Goal: Task Accomplishment & Management: Use online tool/utility

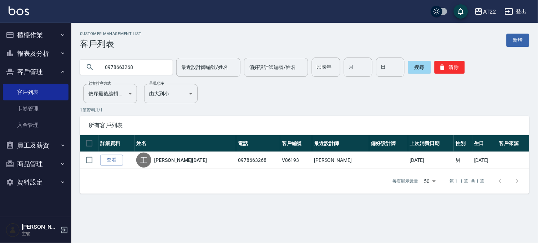
drag, startPoint x: 151, startPoint y: 66, endPoint x: 94, endPoint y: 80, distance: 58.4
click at [94, 80] on div "Customer Management List 客戶列表 新增 0978663268 最近設計師編號/姓名 最近設計師編號/姓名 偏好設計師編號/姓名 偏好…" at bounding box center [304, 112] width 467 height 162
type input "0903950515"
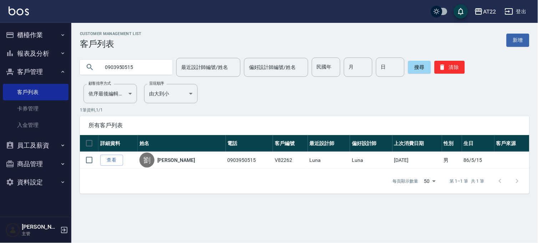
click at [44, 40] on button "櫃檯作業" at bounding box center [36, 35] width 66 height 19
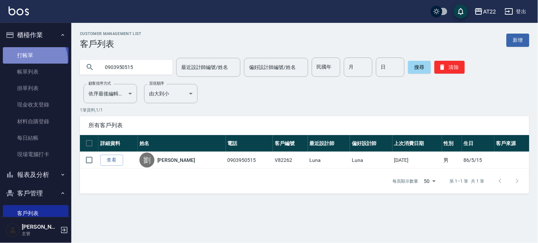
click at [34, 59] on link "打帳單" at bounding box center [36, 55] width 66 height 16
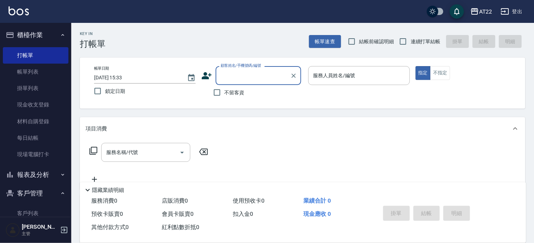
click at [425, 36] on label "連續打單結帳" at bounding box center [418, 41] width 45 height 15
click at [411, 36] on input "連續打單結帳" at bounding box center [403, 41] width 15 height 15
checkbox input "true"
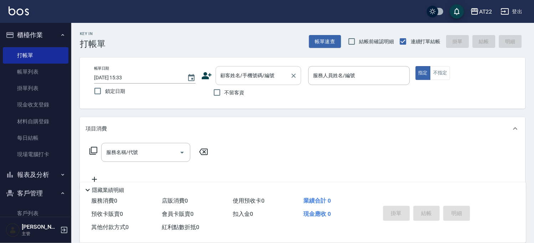
click at [261, 80] on input "顧客姓名/手機號碼/編號" at bounding box center [253, 75] width 69 height 12
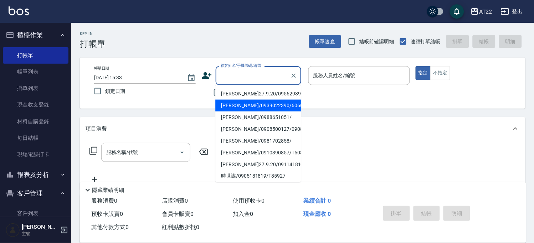
click at [365, 109] on div "Key In 打帳單 帳單速查 結帳前確認明細 連續打單結帳 掛單 結帳 明細 帳單日期 [DATE] 15:33 鎖定日期 顧客姓名/手機號碼/編號 顧客姓…" at bounding box center [302, 185] width 463 height 325
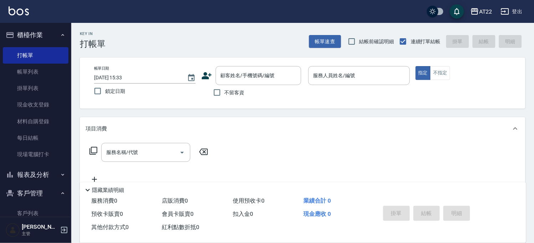
click at [232, 89] on span "不留客資" at bounding box center [235, 92] width 20 height 7
click at [225, 88] on input "不留客資" at bounding box center [217, 92] width 15 height 15
checkbox input "true"
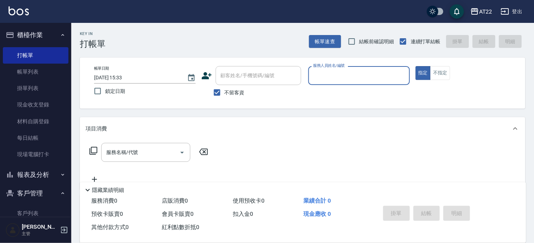
type input "ㄇ"
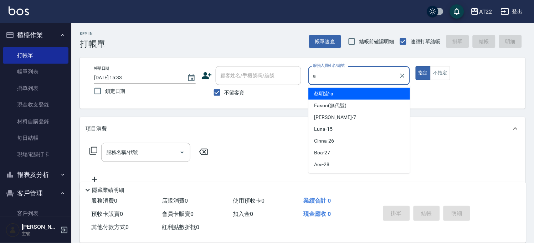
click at [319, 95] on span "[PERSON_NAME]" at bounding box center [324, 93] width 19 height 7
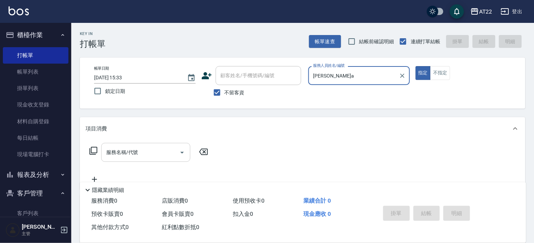
type input "[PERSON_NAME]a"
click at [162, 150] on input "服務名稱/代號" at bounding box center [141, 152] width 72 height 12
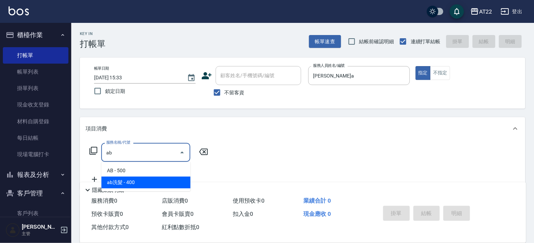
click at [154, 178] on span "ab洗髮 - 400" at bounding box center [145, 182] width 89 height 12
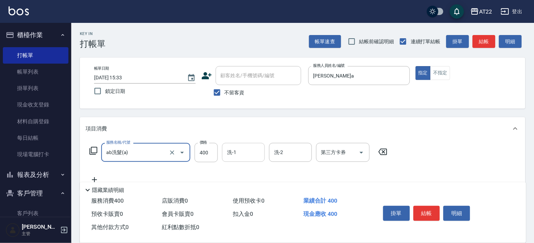
type input "ab洗髮(a)"
click at [229, 151] on input "洗-1" at bounding box center [243, 152] width 36 height 12
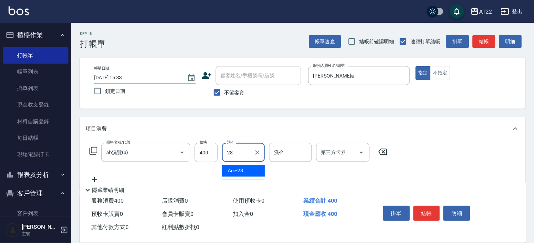
type input "Ace-28"
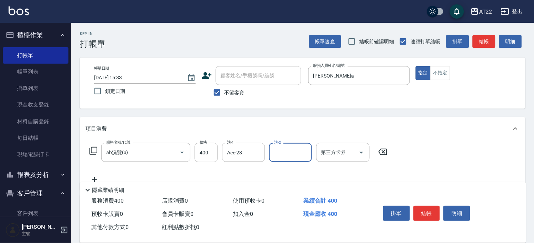
click at [98, 176] on icon at bounding box center [95, 179] width 18 height 9
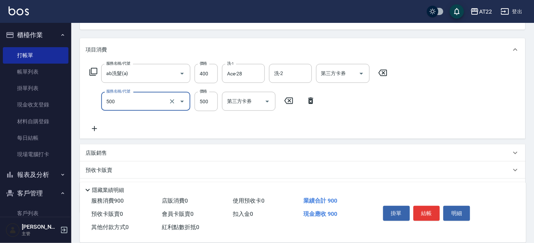
scroll to position [79, 0]
type input "剪髮(500)"
click at [95, 129] on icon at bounding box center [95, 128] width 18 height 9
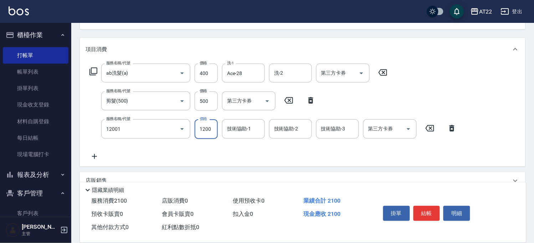
type input "燙髮S(12001)"
type input "1100"
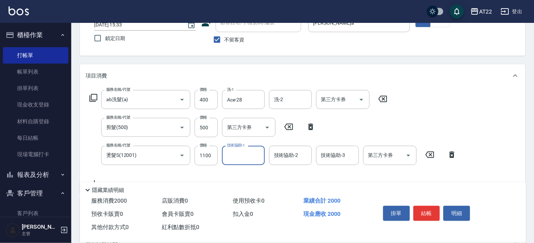
scroll to position [0, 0]
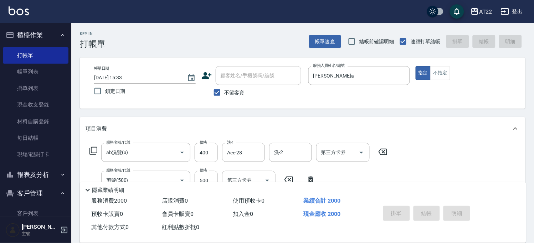
type input "[DATE] 15:34"
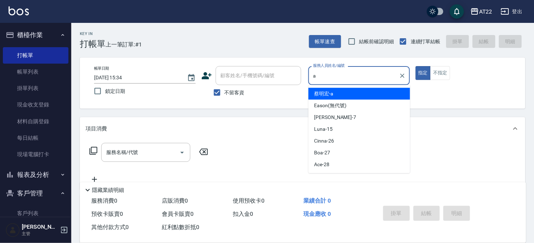
click at [350, 94] on div "[PERSON_NAME]" at bounding box center [360, 94] width 102 height 12
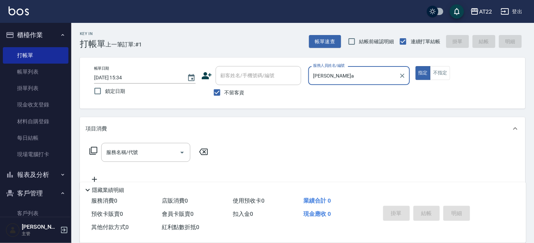
type input "[PERSON_NAME]a"
click at [115, 141] on div "服務名稱/代號 服務名稱/代號" at bounding box center [303, 164] width 446 height 49
click at [118, 146] on div "服務名稱/代號 服務名稱/代號" at bounding box center [145, 152] width 89 height 19
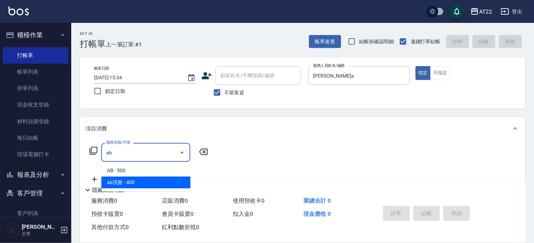
click at [127, 177] on span "ab洗髮 - 400" at bounding box center [145, 182] width 89 height 12
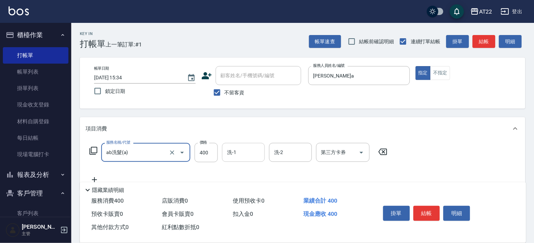
type input "ab洗髮(a)"
click at [252, 153] on input "洗-1" at bounding box center [243, 152] width 36 height 12
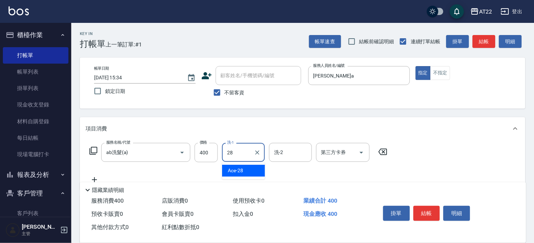
type input "Ace-28"
click at [91, 178] on icon at bounding box center [95, 179] width 18 height 9
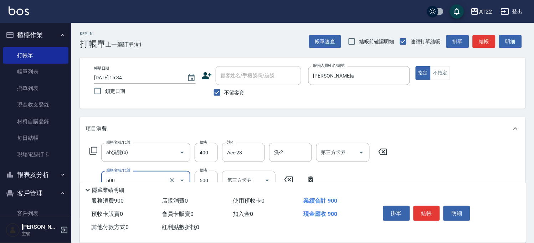
type input "剪髮(500)"
type input "300"
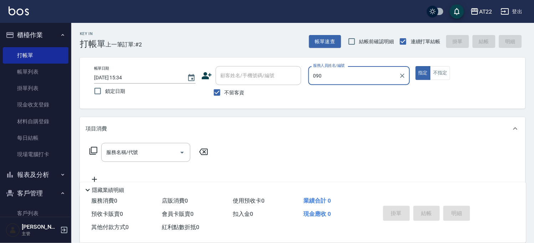
type input "090"
click at [416, 66] on button "指定" at bounding box center [423, 73] width 15 height 14
type button "true"
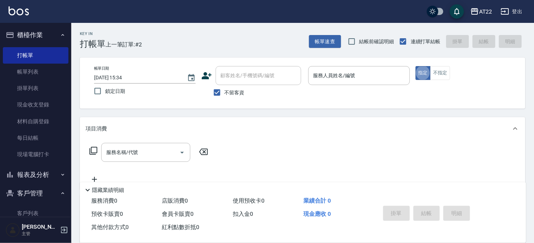
click at [241, 94] on span "不留客資" at bounding box center [235, 92] width 20 height 7
click at [225, 94] on input "不留客資" at bounding box center [217, 92] width 15 height 15
checkbox input "false"
click at [255, 73] on input "顧客姓名/手機號碼/編號" at bounding box center [253, 75] width 69 height 12
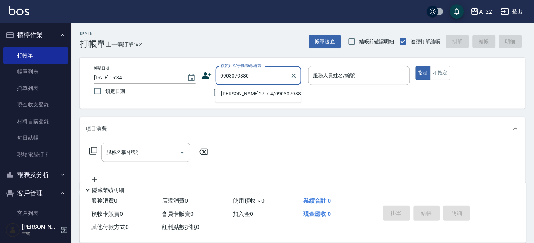
type input "[PERSON_NAME]27.7.4/0903079880/T91774"
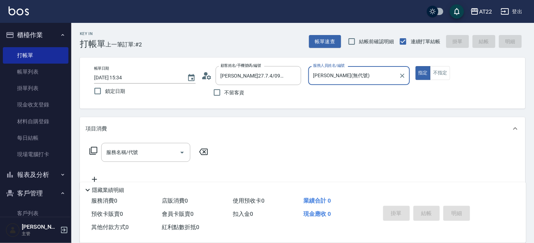
click at [325, 75] on input "[PERSON_NAME](無代號)" at bounding box center [354, 75] width 85 height 12
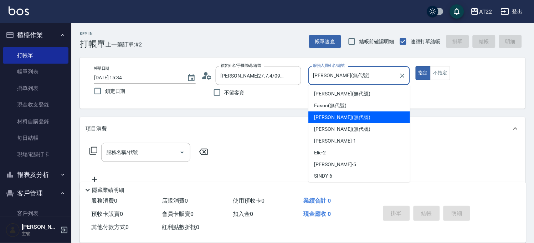
click at [325, 75] on input "[PERSON_NAME](無代號)" at bounding box center [354, 75] width 85 height 12
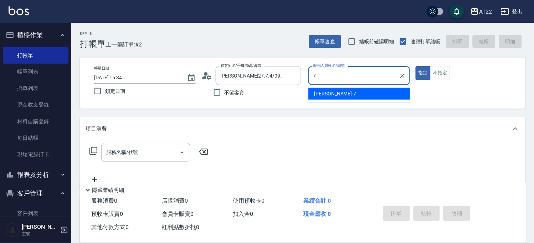
type input "[PERSON_NAME]-7"
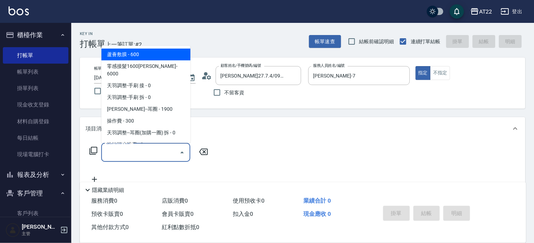
click at [171, 154] on input "服務名稱/代號" at bounding box center [141, 152] width 72 height 12
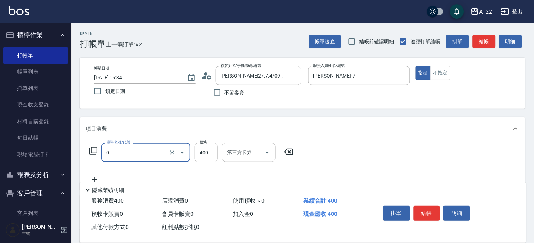
type input "有機洗髮(0)"
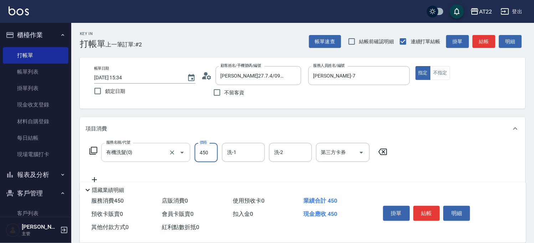
type input "450"
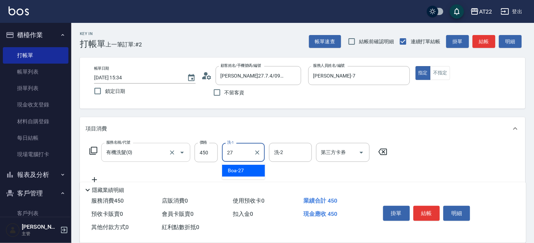
type input "Boa-27"
click at [94, 175] on icon at bounding box center [95, 179] width 18 height 9
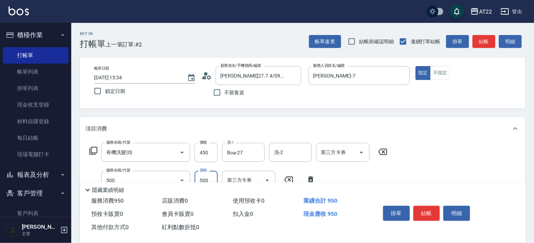
type input "剪髮(500)"
type input "580"
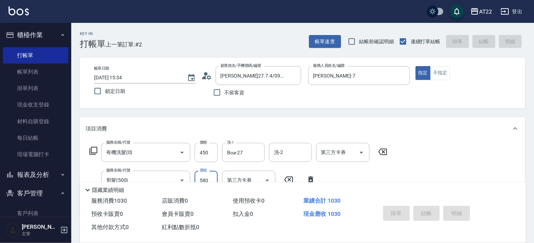
type input "[DATE] 15:35"
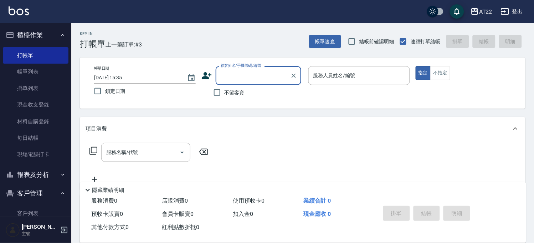
click at [230, 88] on label "不留客資" at bounding box center [227, 92] width 35 height 15
click at [225, 88] on input "不留客資" at bounding box center [217, 92] width 15 height 15
checkbox input "true"
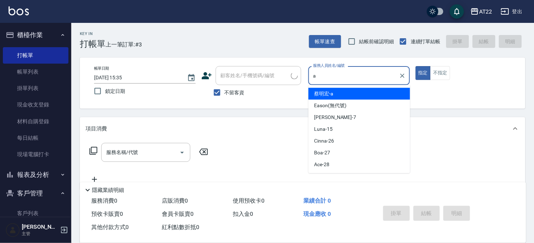
click at [320, 92] on span "[PERSON_NAME]" at bounding box center [324, 93] width 19 height 7
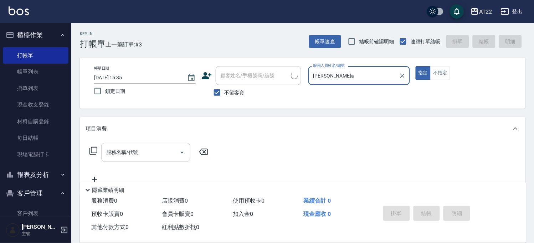
type input "[PERSON_NAME]a"
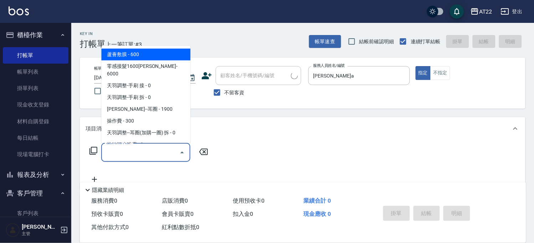
click at [153, 150] on input "服務名稱/代號" at bounding box center [141, 152] width 72 height 12
type input "山本/0930079053/"
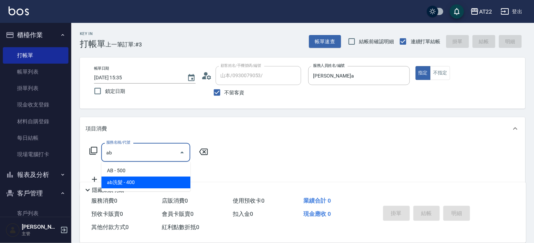
click at [142, 184] on span "ab洗髮 - 400" at bounding box center [145, 182] width 89 height 12
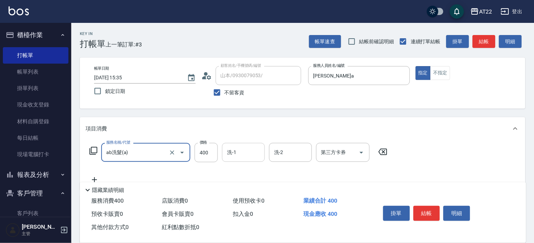
type input "ab洗髮(a)"
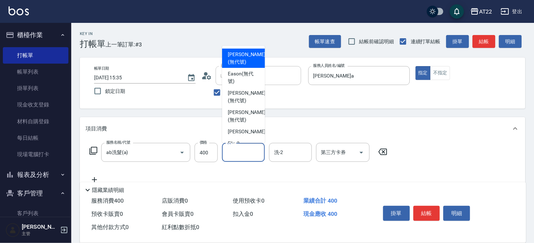
click at [248, 151] on input "洗-1" at bounding box center [243, 152] width 36 height 12
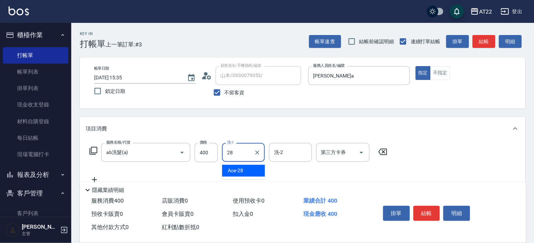
type input "Ace-28"
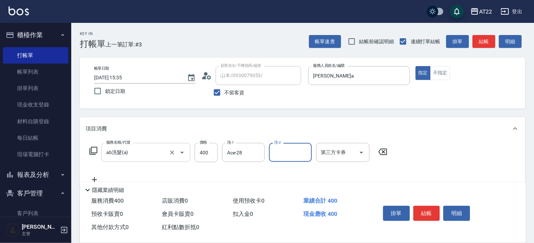
scroll to position [40, 0]
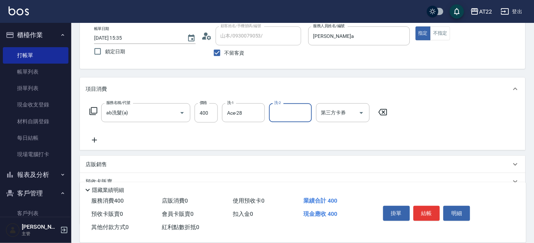
click at [87, 138] on icon at bounding box center [95, 140] width 18 height 9
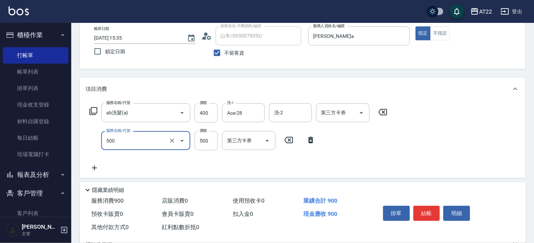
type input "剪髮(500)"
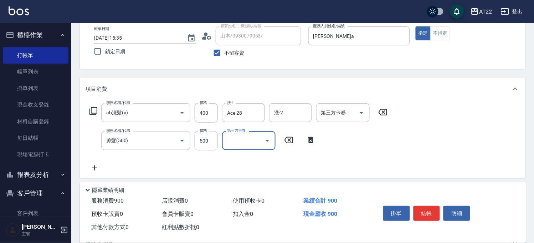
click at [95, 164] on icon at bounding box center [95, 167] width 18 height 9
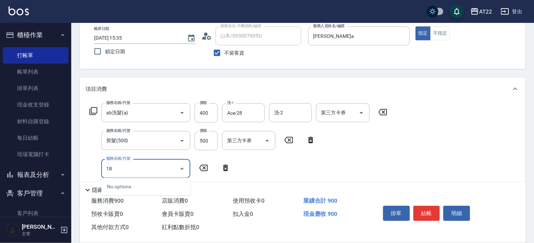
type input "1"
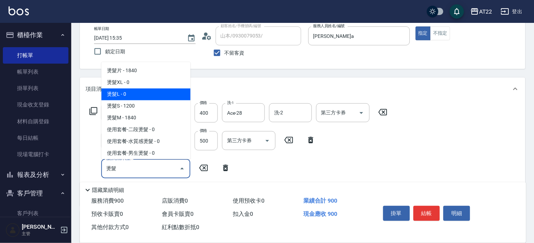
click at [147, 97] on span "燙髮L - 0" at bounding box center [145, 94] width 89 height 12
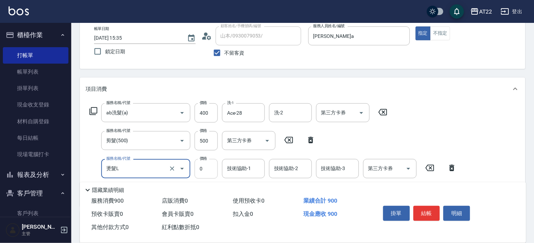
type input "燙髮L"
click at [206, 166] on input "0" at bounding box center [206, 168] width 23 height 19
click at [206, 166] on input "2100" at bounding box center [206, 168] width 23 height 19
type input "3100"
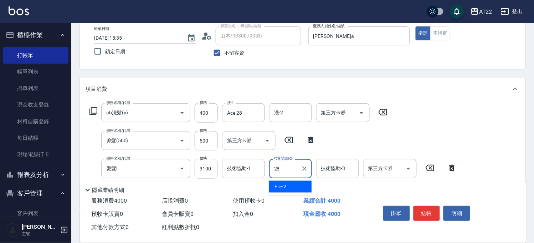
type input "Ace-28"
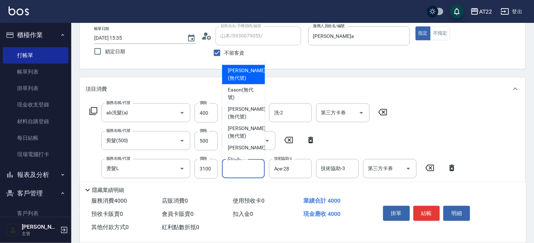
click at [233, 173] on input "技術協助-1" at bounding box center [243, 168] width 36 height 12
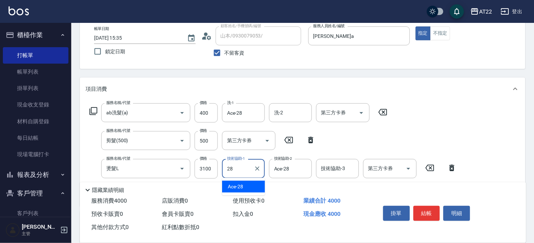
type input "Ace-28"
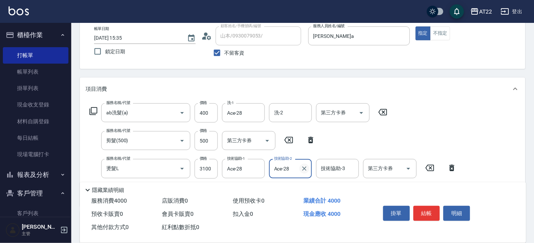
click at [309, 168] on button "Clear" at bounding box center [305, 168] width 10 height 10
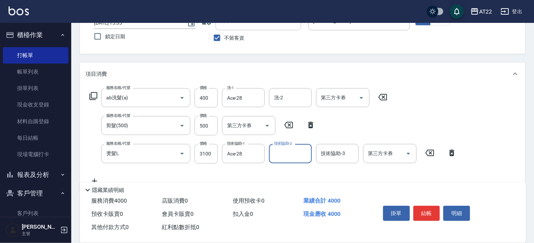
scroll to position [0, 0]
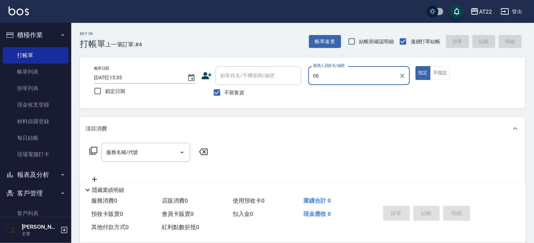
type input "06"
click at [238, 93] on span "不留客資" at bounding box center [235, 92] width 20 height 7
click at [225, 93] on input "不留客資" at bounding box center [217, 92] width 15 height 15
checkbox input "false"
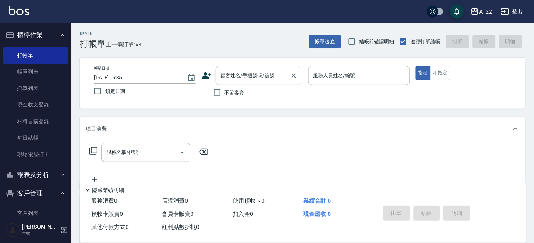
click at [245, 77] on input "顧客姓名/手機號碼/編號" at bounding box center [253, 75] width 69 height 12
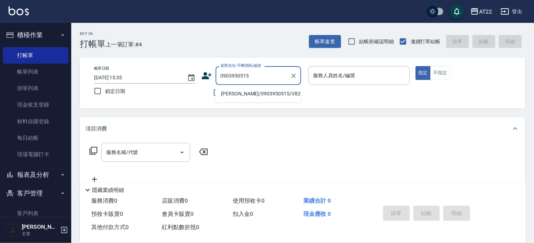
click at [248, 90] on li "[PERSON_NAME]/0903950515/V82262" at bounding box center [259, 94] width 86 height 12
type input "[PERSON_NAME]/0903950515/V82262"
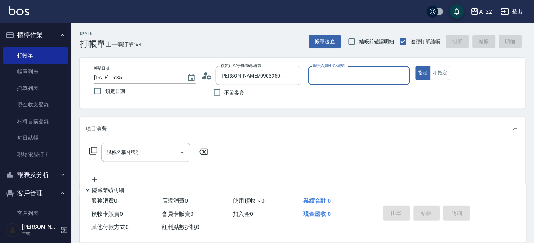
type input "Luna-15"
click at [122, 152] on input "服務名稱/代號" at bounding box center [141, 152] width 72 height 12
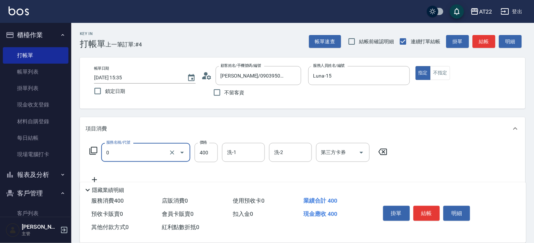
type input "有機洗髮(0)"
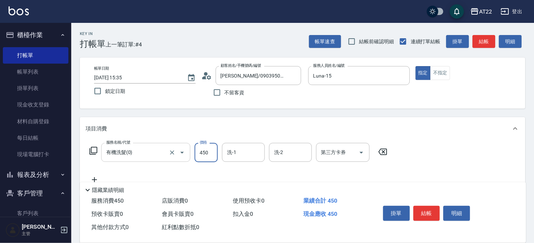
type input "450"
type input "Cinna-26"
click at [96, 178] on icon at bounding box center [95, 179] width 18 height 9
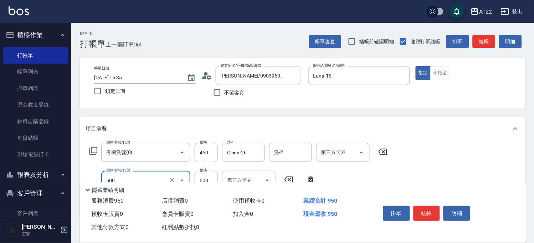
type input "剪髮(500)"
type input "200"
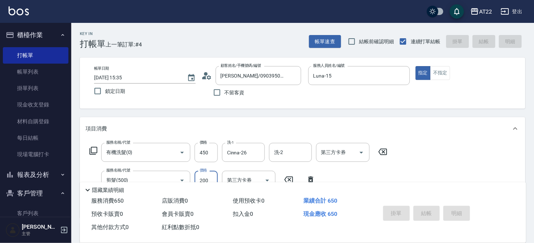
type input "[DATE] 15:36"
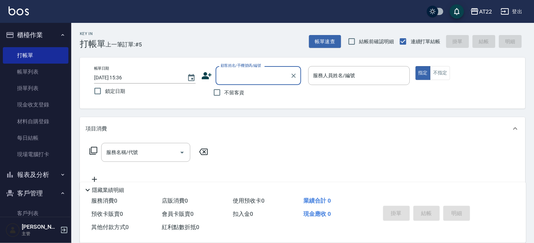
drag, startPoint x: 32, startPoint y: 211, endPoint x: 101, endPoint y: 167, distance: 81.2
click at [32, 211] on link "客戶列表" at bounding box center [36, 213] width 66 height 16
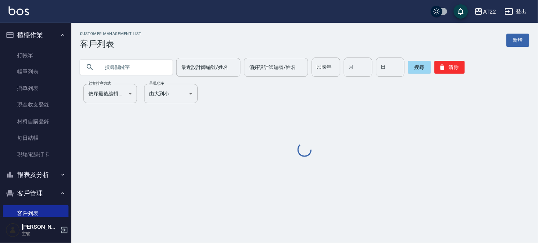
click at [140, 62] on input "text" at bounding box center [133, 66] width 67 height 19
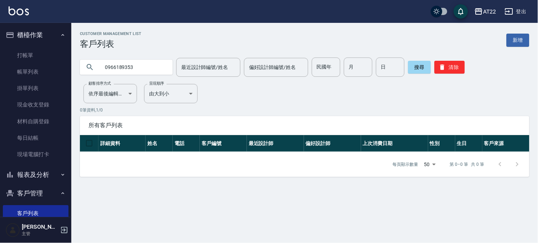
click at [151, 71] on input "0966189353" at bounding box center [133, 66] width 67 height 19
type input "0966189535"
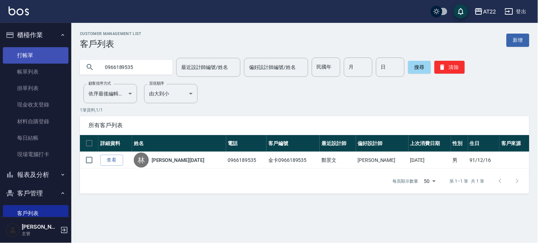
click at [35, 58] on link "打帳單" at bounding box center [36, 55] width 66 height 16
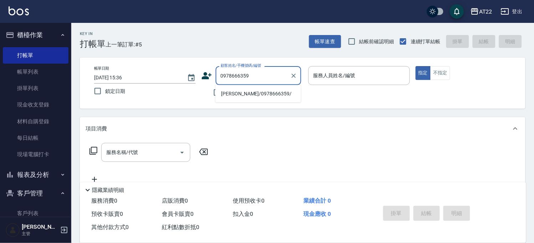
click at [269, 94] on li "[PERSON_NAME]/0978666359/" at bounding box center [259, 94] width 86 height 12
type input "[PERSON_NAME]/0978666359/"
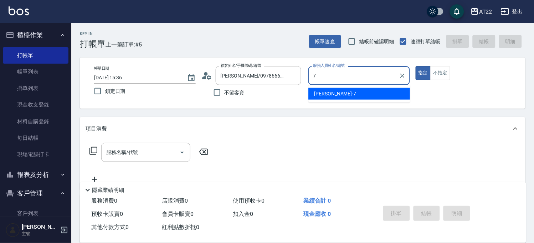
type input "[PERSON_NAME]-7"
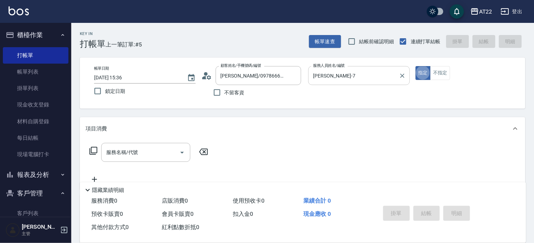
type button "true"
click at [150, 150] on input "服務名稱/代號" at bounding box center [141, 152] width 72 height 12
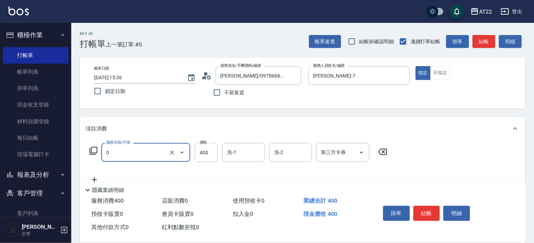
type input "有機洗髮(0)"
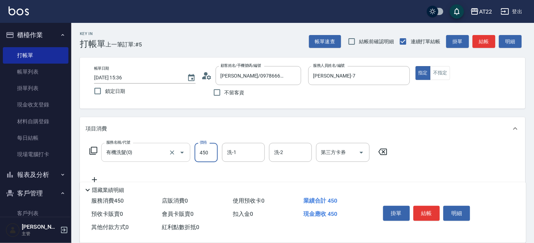
type input "450"
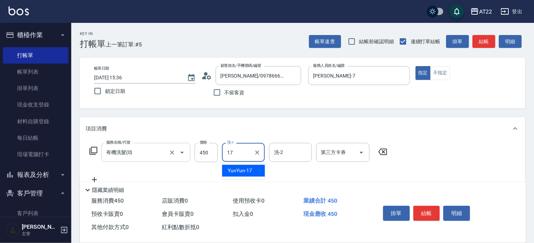
type input "YunYun-17"
click at [91, 177] on icon at bounding box center [95, 179] width 18 height 9
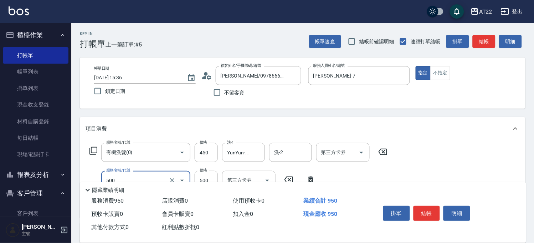
type input "剪髮(500)"
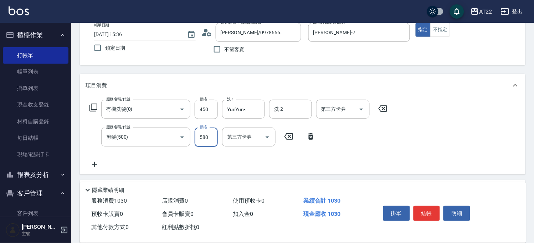
scroll to position [79, 0]
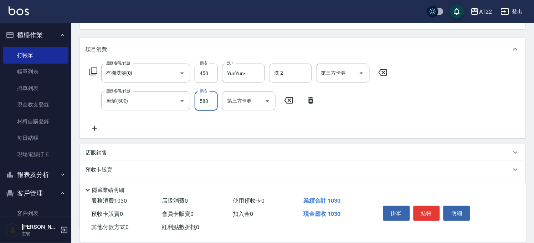
type input "580"
click at [92, 128] on icon at bounding box center [95, 128] width 18 height 9
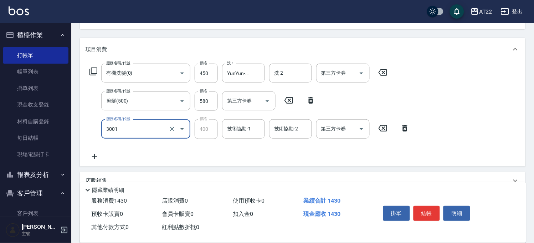
type input "側邊燙貼(3001)"
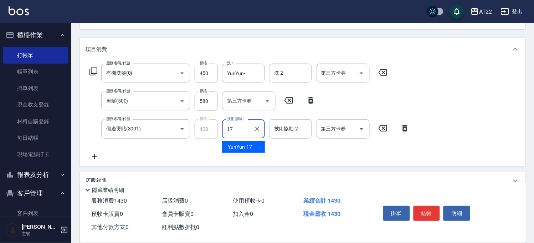
type input "YunYun-17"
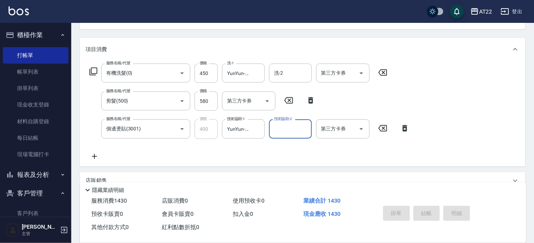
type input "[DATE] 15:37"
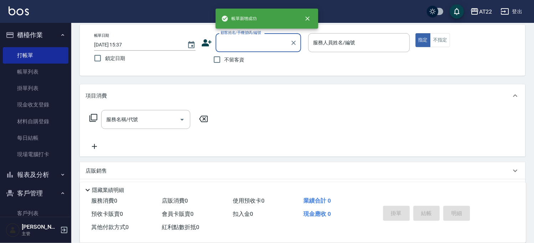
scroll to position [0, 0]
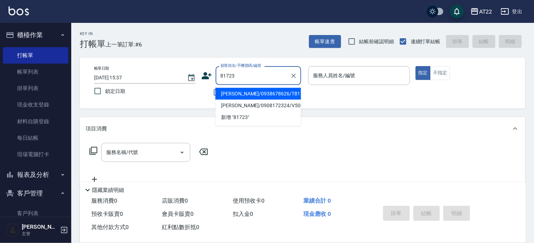
click at [274, 92] on li "[PERSON_NAME]/0938678626/T81723" at bounding box center [259, 94] width 86 height 12
type input "[PERSON_NAME]/0938678626/T81723"
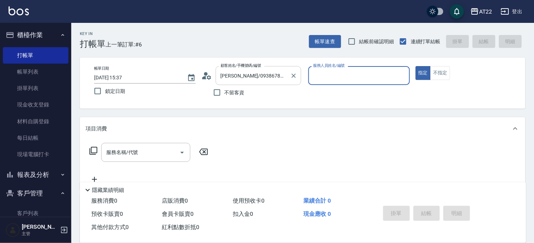
type input "Luna-15"
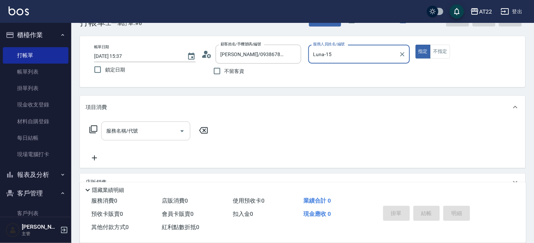
scroll to position [40, 0]
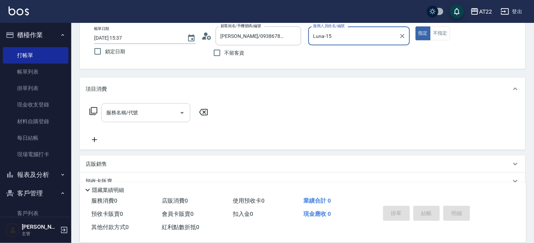
click at [158, 105] on div "服務名稱/代號" at bounding box center [145, 112] width 89 height 19
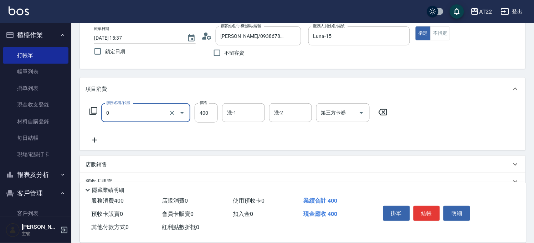
click at [158, 105] on div "0 服務名稱/代號" at bounding box center [145, 112] width 89 height 19
type input "SPA精油洗髮(950)"
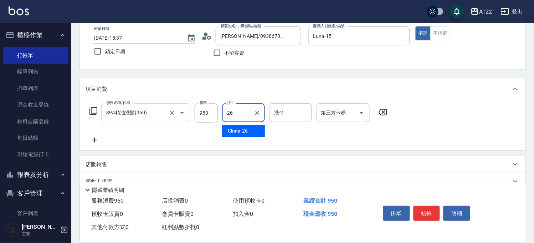
type input "Cinna-26"
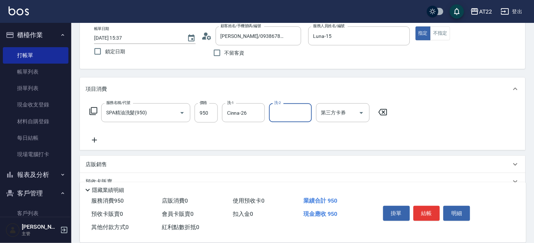
click at [95, 143] on icon at bounding box center [95, 140] width 18 height 9
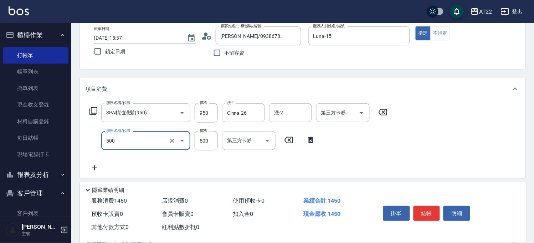
type input "剪髮(500)"
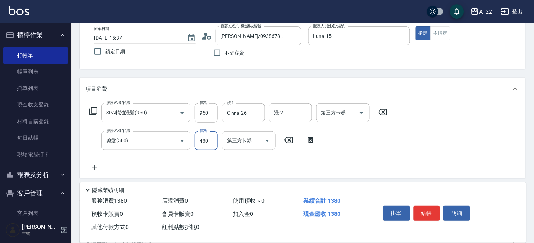
type input "430"
click at [98, 164] on icon at bounding box center [95, 167] width 18 height 9
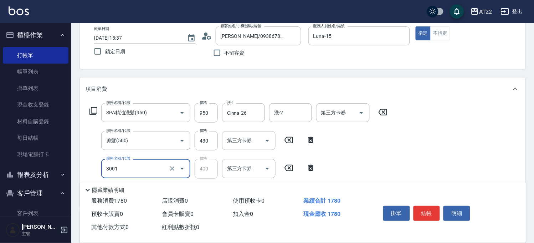
type input "側邊燙貼(3001)"
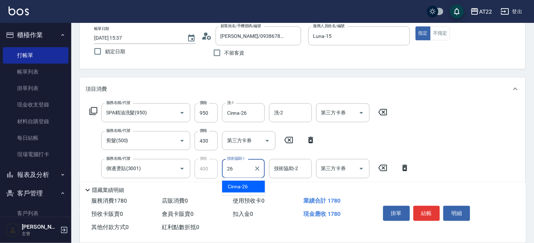
type input "Cinna-26"
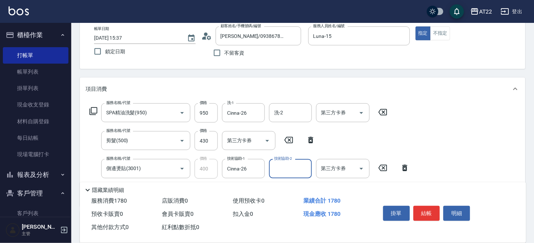
scroll to position [0, 0]
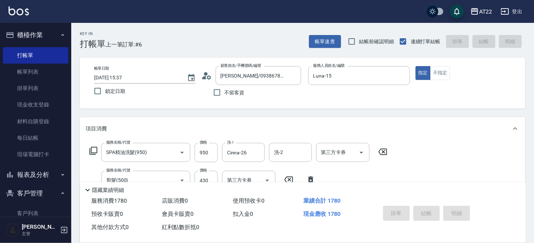
type input "[DATE] 15:41"
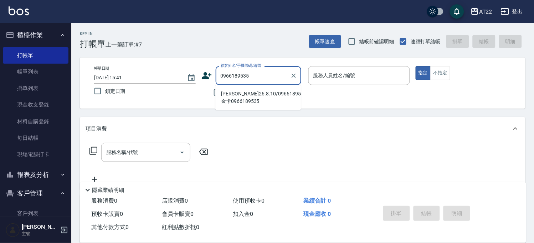
click at [241, 94] on li "[PERSON_NAME]26.8.10/0966189535/金卡0966189535" at bounding box center [259, 97] width 86 height 19
type input "[PERSON_NAME]26.8.10/0966189535/金卡0966189535"
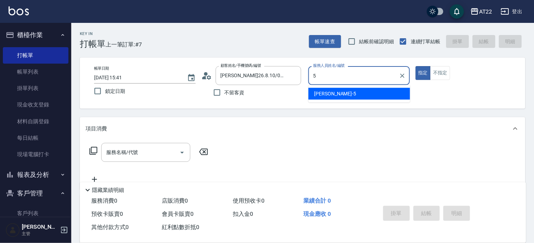
type input "[PERSON_NAME]-5"
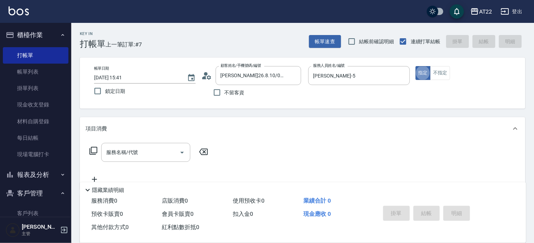
click at [146, 141] on div "服務名稱/代號 服務名稱/代號" at bounding box center [303, 164] width 446 height 49
click at [151, 158] on div "服務名稱/代號" at bounding box center [145, 152] width 89 height 19
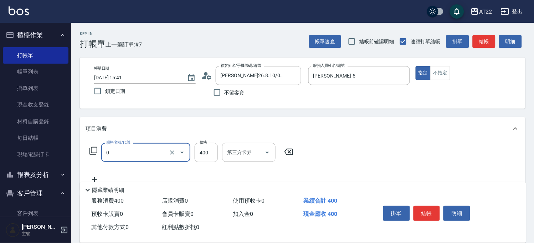
type input "有機洗髮(0)"
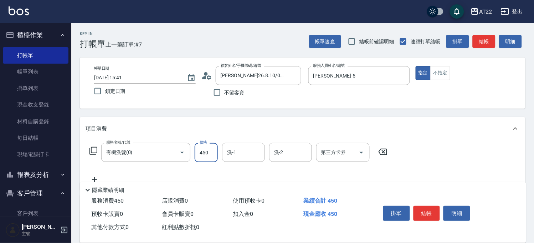
type input "450"
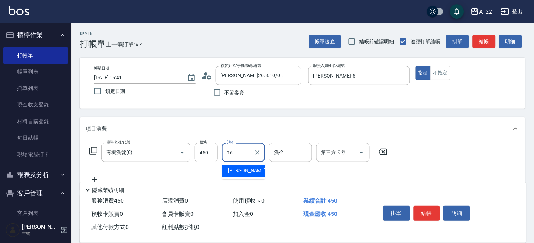
type input "[PERSON_NAME]-16"
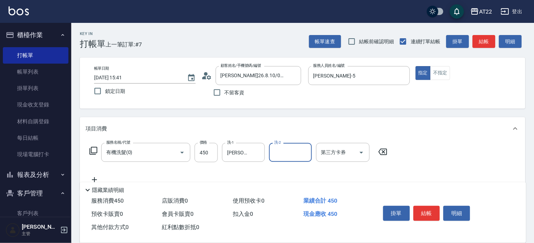
click at [95, 177] on icon at bounding box center [95, 179] width 18 height 9
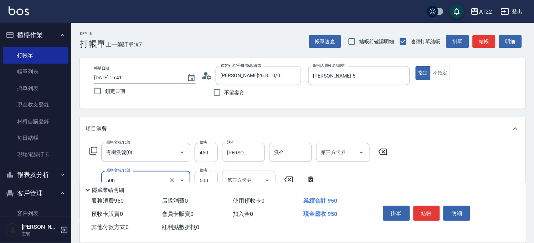
type input "剪髮(500)"
type input "380"
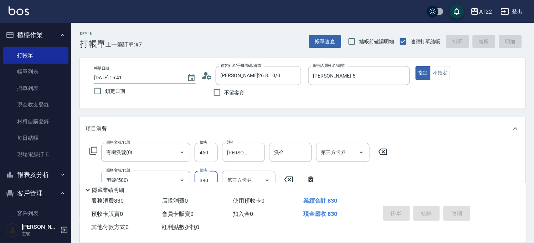
type input "[DATE] 15:42"
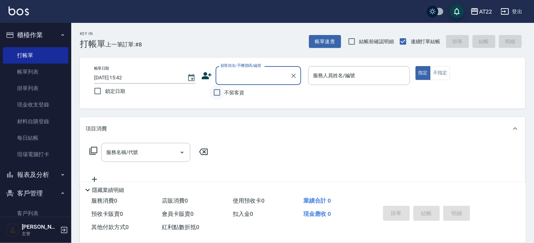
click at [224, 94] on input "不留客資" at bounding box center [217, 92] width 15 height 15
checkbox input "true"
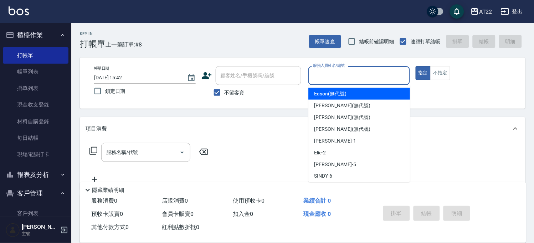
click at [358, 77] on input "服務人員姓名/編號" at bounding box center [359, 75] width 95 height 12
type input "ㄖ"
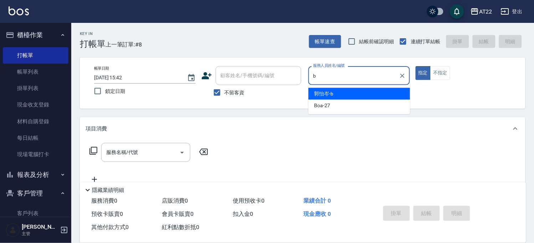
click at [351, 90] on div "[PERSON_NAME]" at bounding box center [360, 94] width 102 height 12
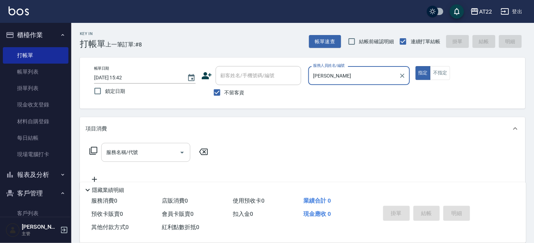
type input "[PERSON_NAME]"
click at [161, 152] on input "服務名稱/代號" at bounding box center [141, 152] width 72 height 12
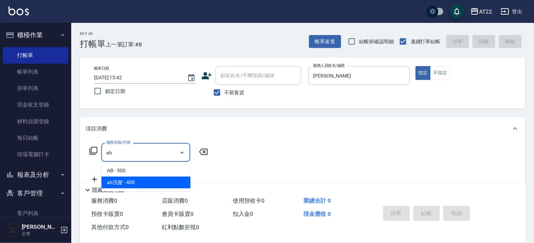
click at [152, 177] on span "ab洗髮 - 400" at bounding box center [145, 182] width 89 height 12
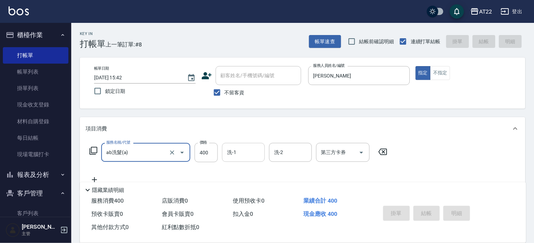
type input "ab洗髮(a)"
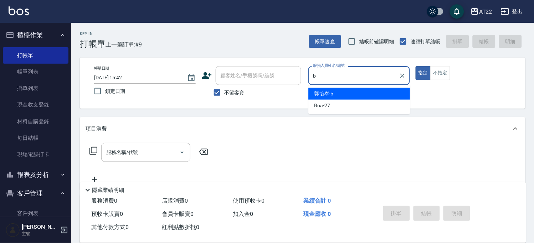
click at [328, 90] on span "[PERSON_NAME]" at bounding box center [324, 93] width 19 height 7
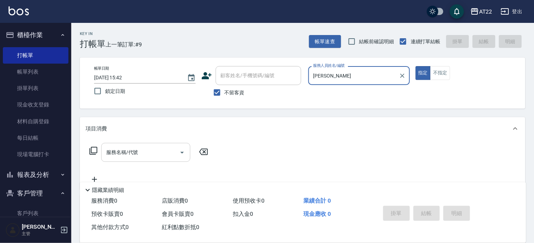
type input "[PERSON_NAME]"
click at [163, 149] on input "服務名稱/代號" at bounding box center [141, 152] width 72 height 12
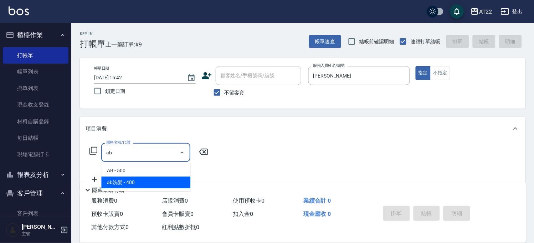
click at [150, 178] on span "ab洗髮 - 400" at bounding box center [145, 182] width 89 height 12
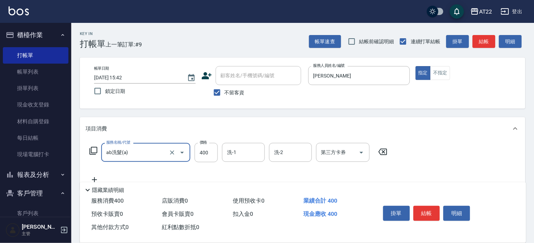
type input "ab洗髮(a)"
click at [97, 174] on div "服務名稱/代號 ab洗髮(a) 服務名稱/代號 價格 400 價格 洗-1 洗-1 洗-2 洗-2 第三方卡券 第三方卡券" at bounding box center [239, 163] width 306 height 41
click at [96, 174] on div "服務名稱/代號 ab洗髮(a) 服務名稱/代號 價格 400 價格 洗-1 洗-1 洗-2 洗-2 第三方卡券 第三方卡券" at bounding box center [239, 163] width 306 height 41
click at [95, 177] on icon at bounding box center [95, 179] width 18 height 9
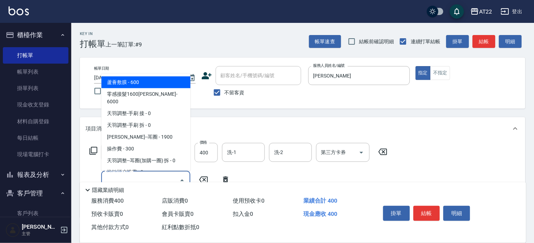
click at [113, 174] on input "服務名稱/代號" at bounding box center [141, 180] width 72 height 12
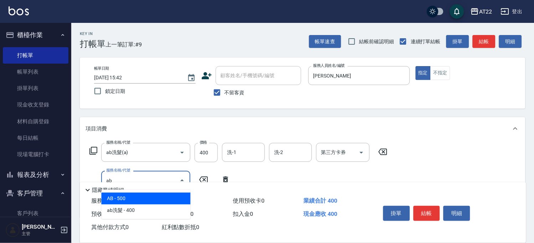
click at [134, 196] on span "AB - 500" at bounding box center [145, 198] width 89 height 12
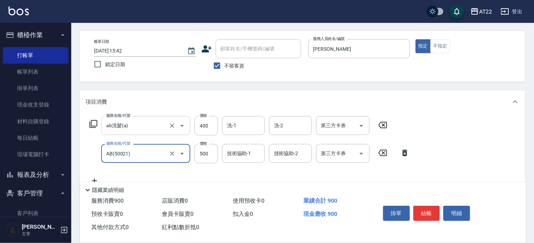
scroll to position [40, 0]
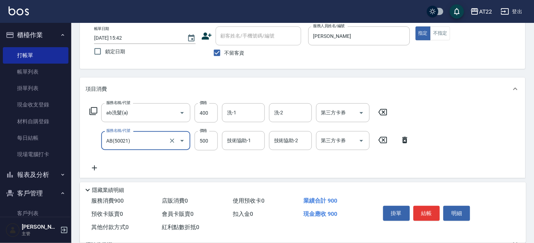
type input "AB(50021)"
click at [98, 167] on icon at bounding box center [95, 167] width 18 height 9
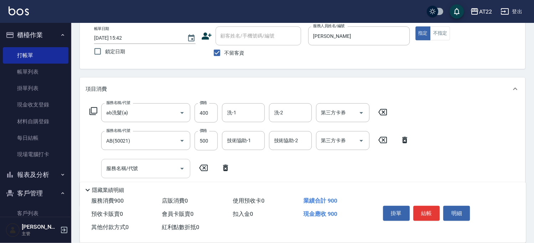
click at [113, 171] on input "服務名稱/代號" at bounding box center [141, 168] width 72 height 12
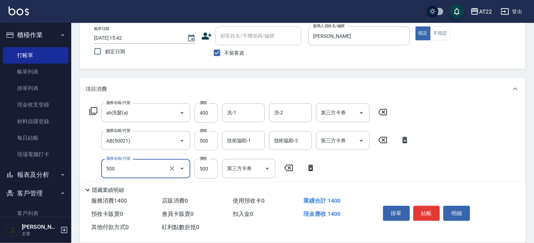
type input "剪髮(500)"
click at [215, 145] on input "500" at bounding box center [206, 140] width 23 height 19
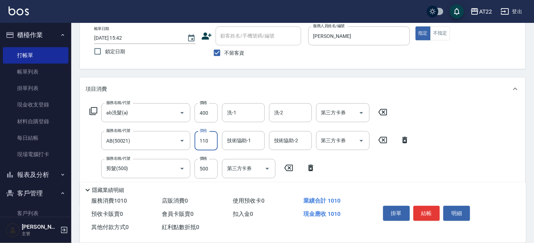
type input "1100"
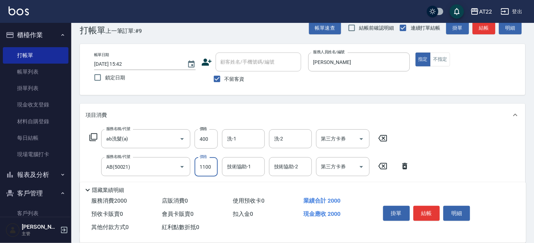
scroll to position [0, 0]
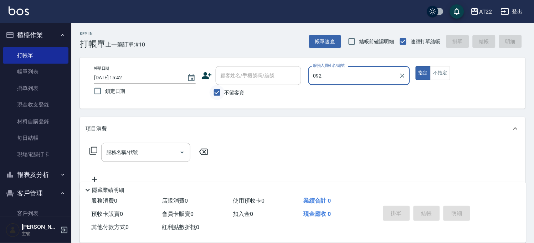
type input "092"
click at [216, 91] on input "不留客資" at bounding box center [217, 92] width 15 height 15
checkbox input "false"
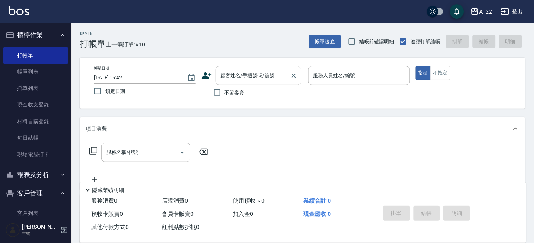
click at [260, 73] on div "顧客姓名/手機號碼/編號 顧客姓名/手機號碼/編號" at bounding box center [259, 75] width 86 height 19
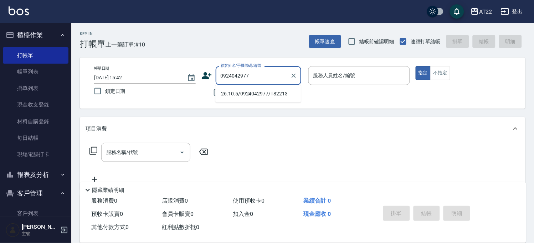
click at [258, 94] on li "26.10.5/0924042977/T82213" at bounding box center [259, 94] width 86 height 12
type input "26.10.5/0924042977/T82213"
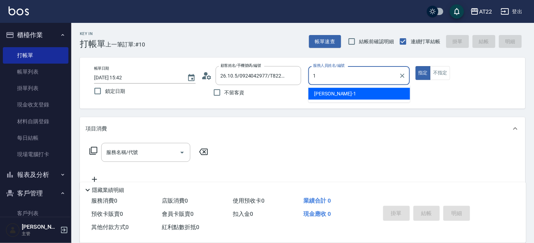
type input "[PERSON_NAME]-1"
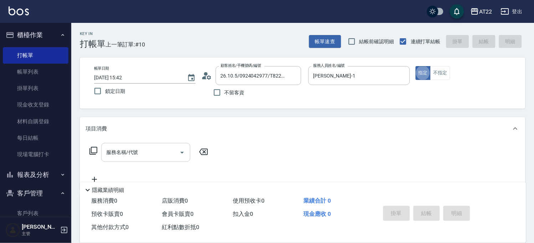
click at [129, 147] on div "服務名稱/代號 服務名稱/代號" at bounding box center [145, 152] width 89 height 19
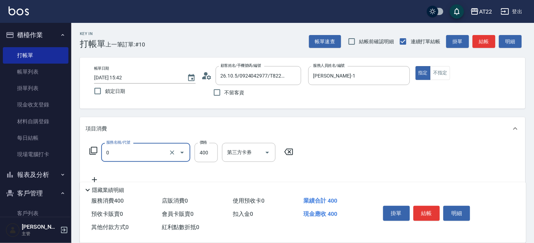
type input "有機洗髮(0)"
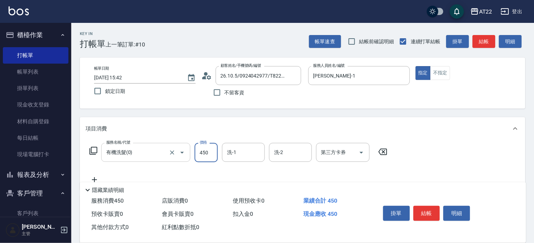
type input "450"
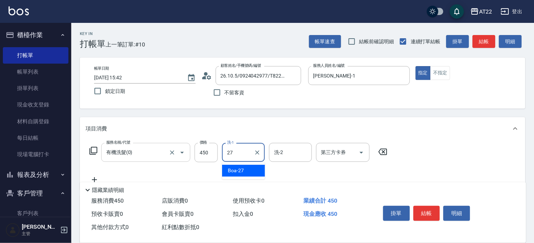
type input "27"
type input "."
type input "Boa-27"
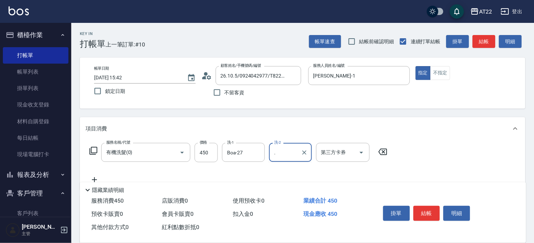
type input "."
click at [92, 182] on div "隱藏業績明細" at bounding box center [303, 188] width 447 height 12
click at [95, 177] on icon at bounding box center [95, 179] width 18 height 9
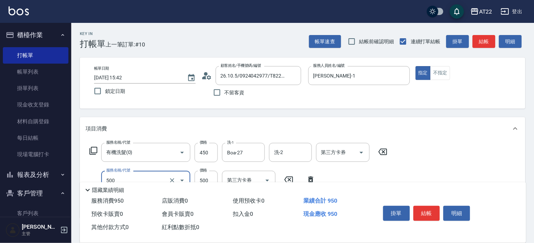
type input "剪髮(500)"
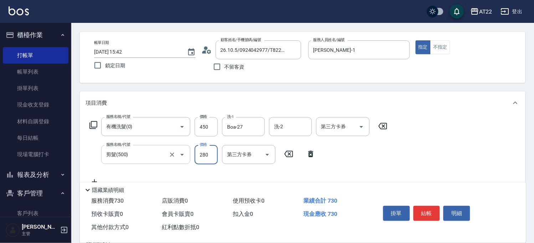
scroll to position [40, 0]
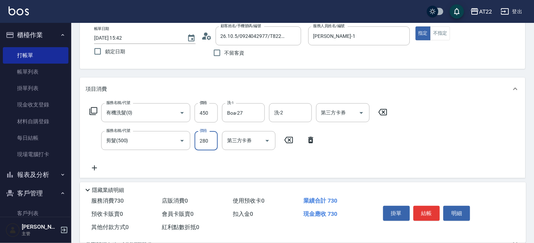
type input "280"
click at [97, 169] on icon at bounding box center [95, 167] width 18 height 9
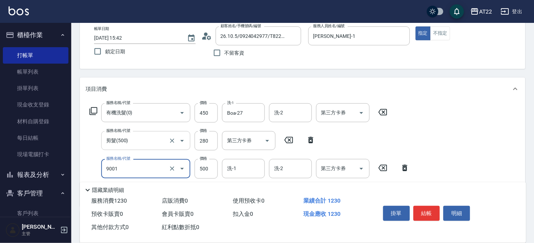
type input "升級保水面膜(9001)"
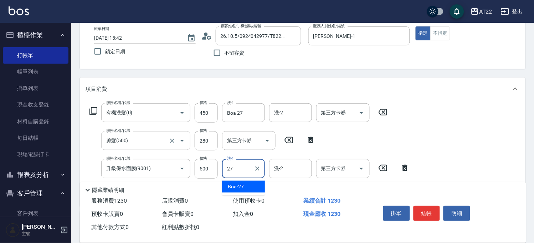
type input "Boa-27"
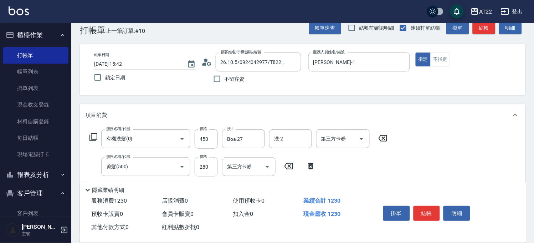
scroll to position [0, 0]
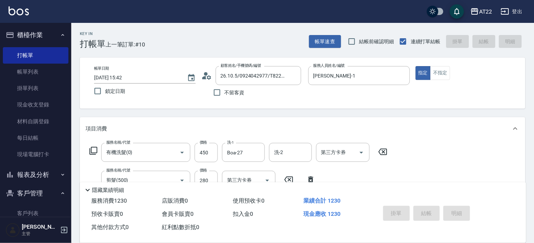
type input "[DATE] 15:43"
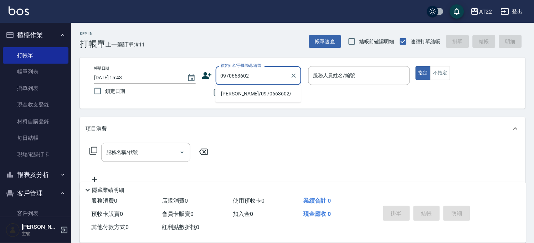
click at [254, 93] on li "[PERSON_NAME]/0970663602/" at bounding box center [259, 94] width 86 height 12
type input "[PERSON_NAME]/0970663602/"
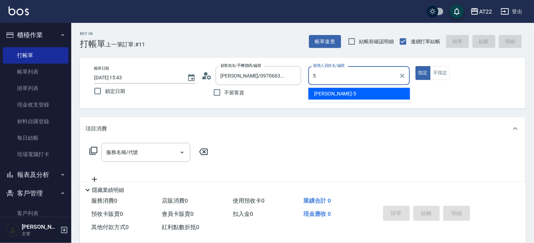
type input "[PERSON_NAME]-5"
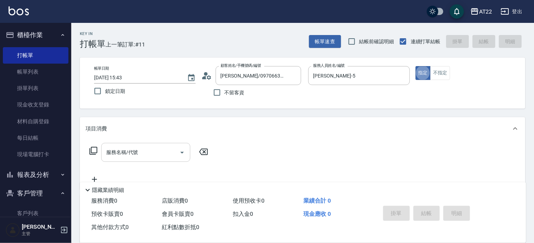
click at [141, 147] on input "服務名稱/代號" at bounding box center [141, 152] width 72 height 12
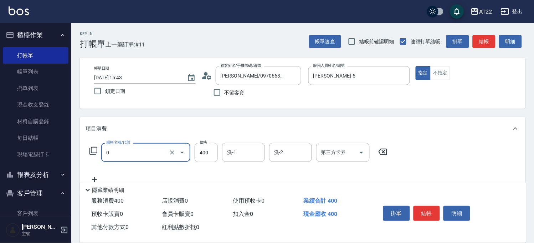
type input "有機洗髮(0)"
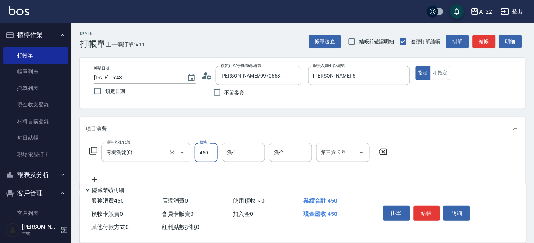
type input "450"
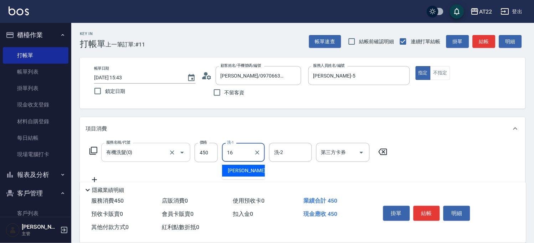
type input "[PERSON_NAME]-16"
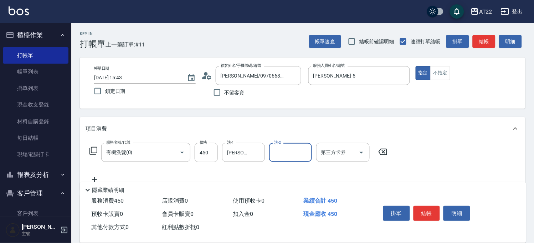
click at [95, 176] on icon at bounding box center [95, 179] width 18 height 9
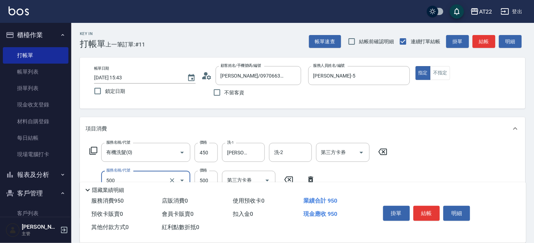
type input "剪髮(500)"
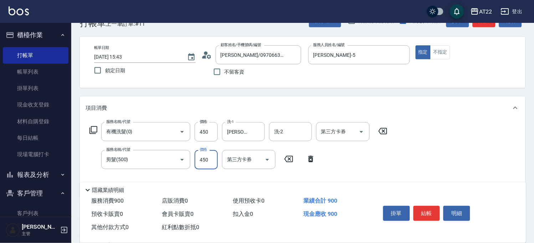
scroll to position [40, 0]
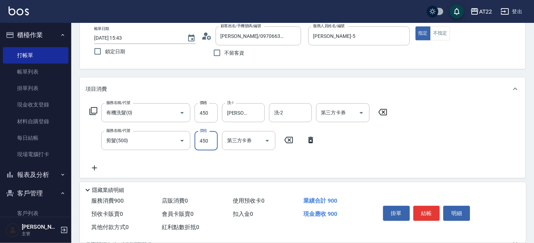
type input "450"
click at [95, 170] on icon at bounding box center [94, 167] width 5 height 5
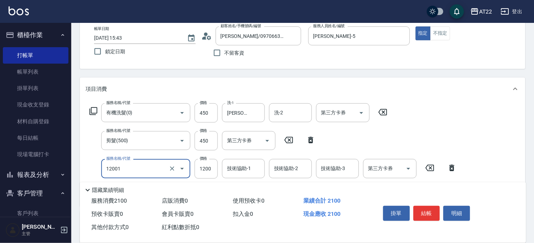
type input "燙髮S(12001)"
type input "1700"
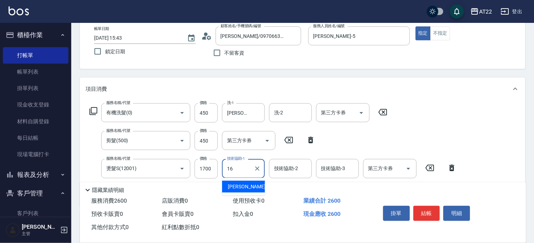
type input "[PERSON_NAME]-16"
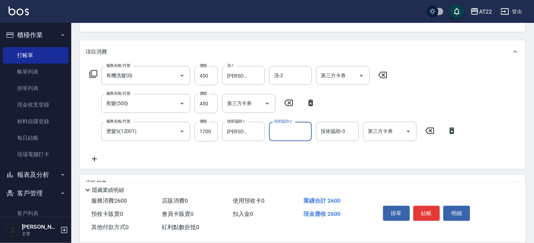
scroll to position [119, 0]
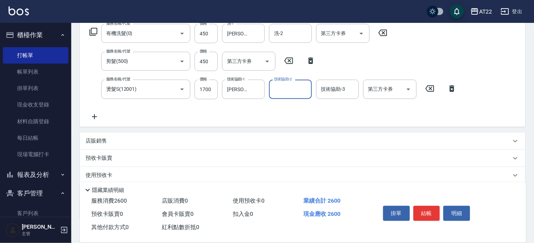
click at [94, 113] on icon at bounding box center [95, 116] width 18 height 9
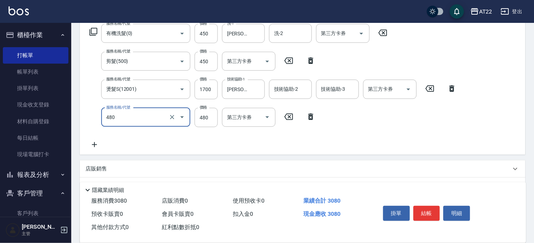
type input "[PERSON_NAME]護(480)"
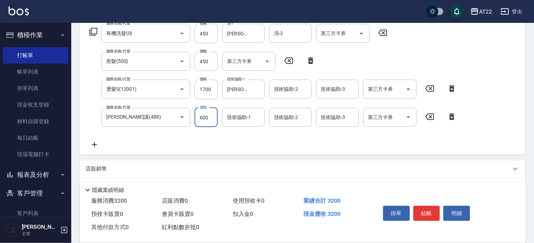
type input "600"
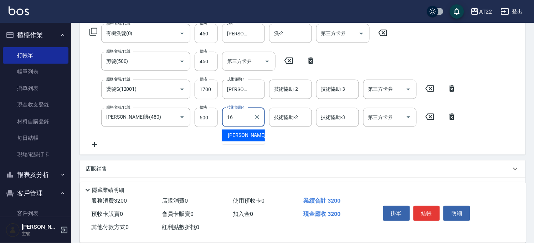
type input "[PERSON_NAME]-16"
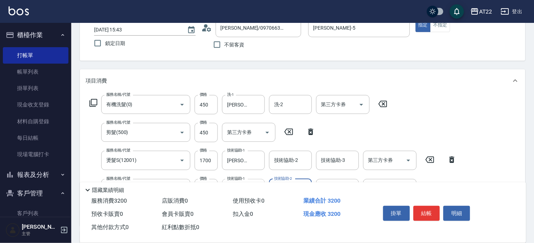
scroll to position [0, 0]
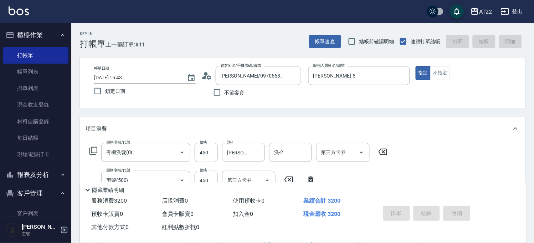
type input "[DATE] 15:44"
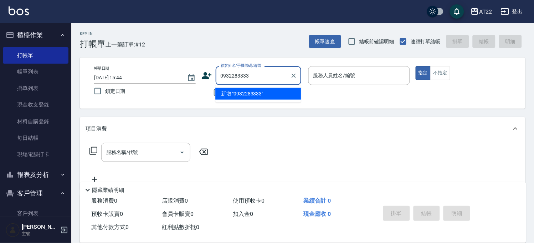
click at [254, 81] on input "0932283333" at bounding box center [253, 75] width 69 height 12
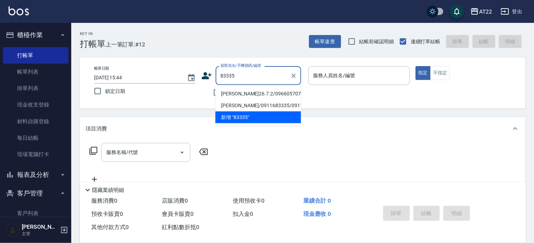
click at [288, 96] on li "[PERSON_NAME]26.7.2/0966057079/T83335" at bounding box center [259, 94] width 86 height 12
type input "[PERSON_NAME]26.7.2/0966057079/T83335"
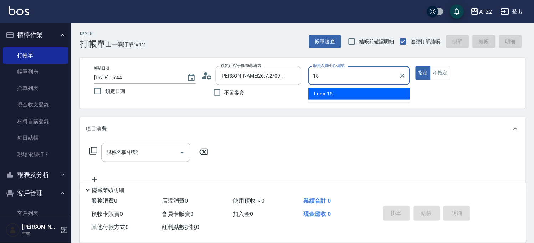
type input "Luna-15"
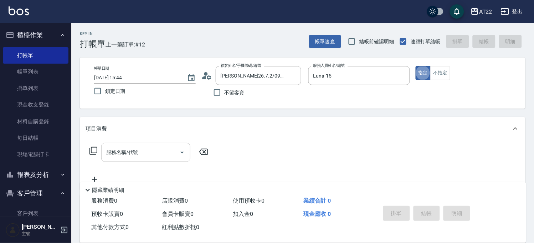
click at [180, 147] on button "Open" at bounding box center [182, 152] width 11 height 11
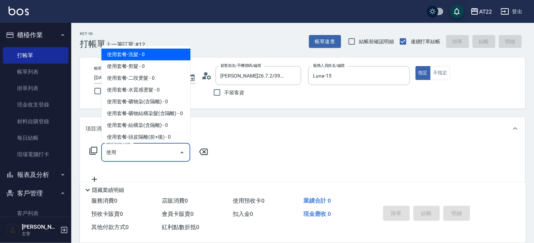
click at [135, 156] on input "使用" at bounding box center [141, 152] width 72 height 12
click at [141, 51] on span "使用套餐-洗髮 - 0" at bounding box center [145, 55] width 89 height 12
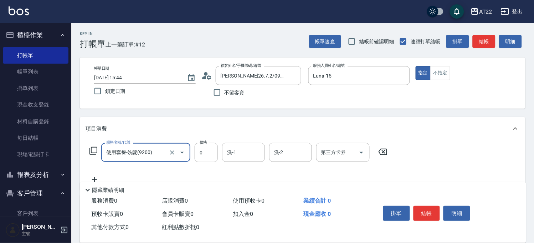
type input "使用套餐-洗髮(9200)"
click at [221, 147] on div "服務名稱/代號 使用套餐-洗髮(9200) 服務名稱/代號 價格 0 價格 洗-1 洗-1 洗-2 洗-2 第三方卡券 第三方卡券" at bounding box center [239, 152] width 306 height 19
click at [233, 144] on div "洗-1" at bounding box center [243, 152] width 43 height 19
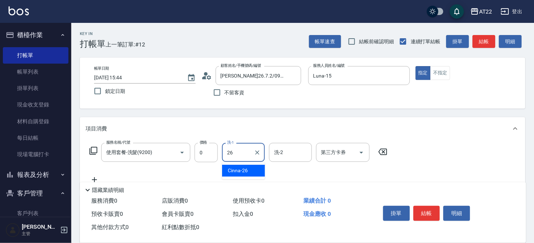
type input "Cinna-26"
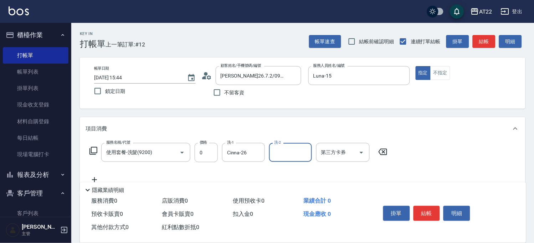
click at [93, 179] on icon at bounding box center [95, 179] width 18 height 9
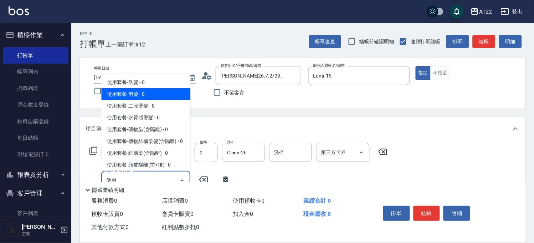
click at [127, 93] on span "使用套餐-剪髮 - 0" at bounding box center [145, 94] width 89 height 12
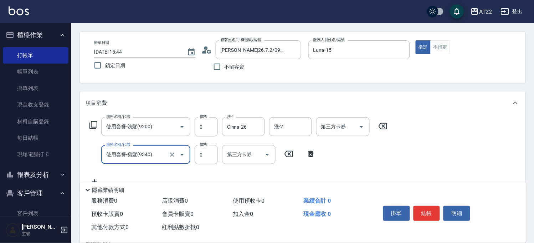
scroll to position [40, 0]
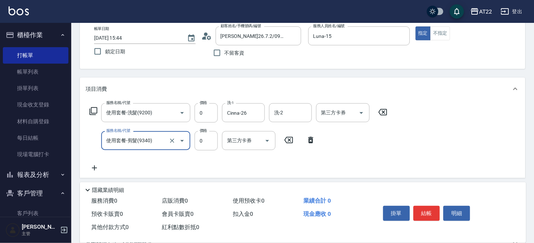
type input "使用套餐-剪髮(9340)"
click at [98, 169] on icon at bounding box center [95, 167] width 18 height 9
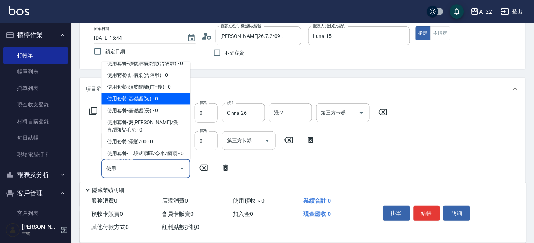
scroll to position [79, 0]
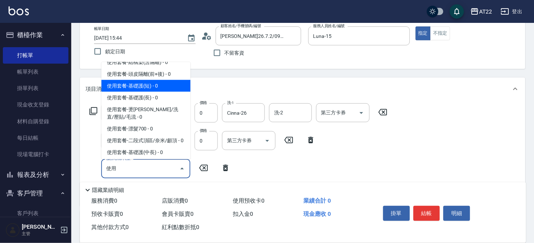
click at [152, 92] on span "使用套餐-基礎護(短) - 0" at bounding box center [145, 86] width 89 height 12
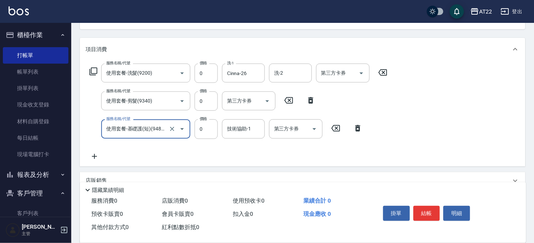
type input "使用套餐-基礎護(短)(94803)"
click at [97, 154] on icon at bounding box center [95, 156] width 18 height 9
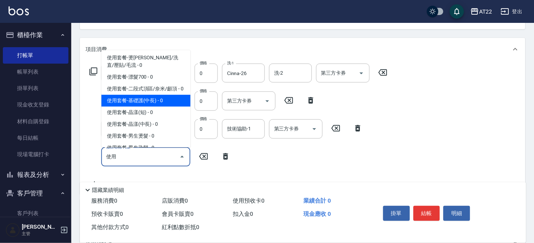
scroll to position [198, 0]
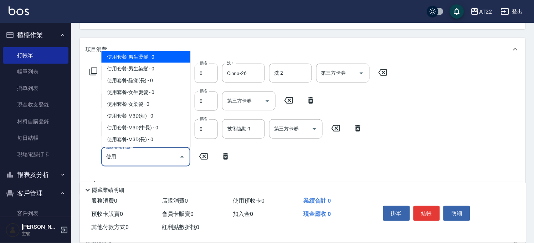
click at [156, 62] on span "使用套餐-男生燙髮 - 0" at bounding box center [145, 57] width 89 height 12
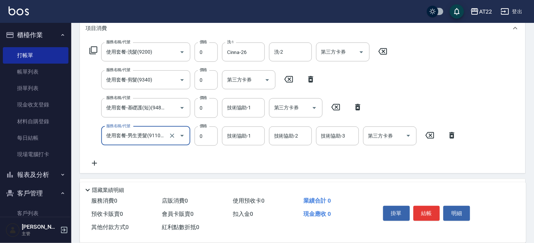
scroll to position [119, 0]
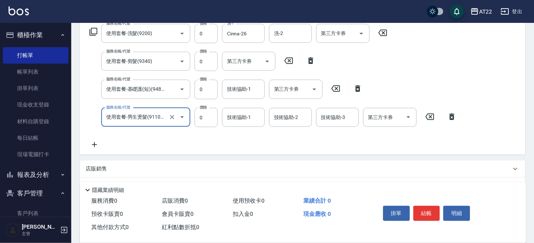
type input "使用套餐-男生燙髮(911001)"
click at [96, 144] on icon at bounding box center [94, 144] width 5 height 5
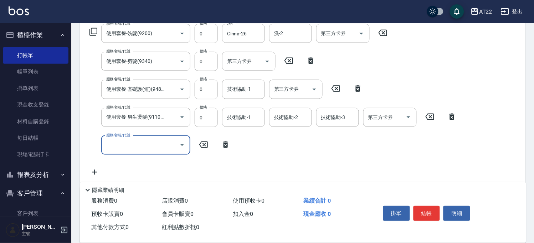
click at [123, 142] on input "服務名稱/代號" at bounding box center [141, 145] width 72 height 12
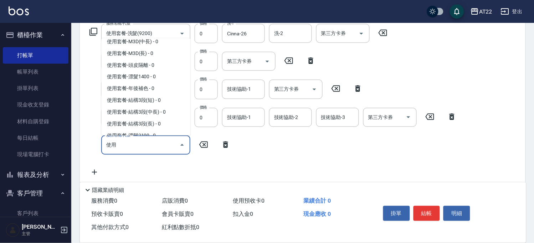
scroll to position [317, 0]
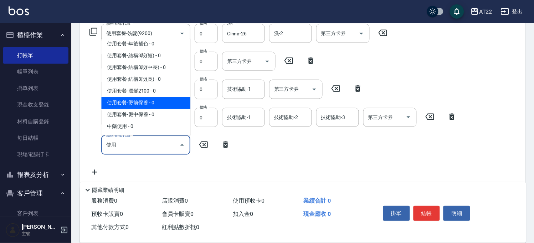
click at [151, 109] on span "使用套餐-燙前保養 - 0" at bounding box center [145, 103] width 89 height 12
type input "使用套餐-燙前保養(9640001)"
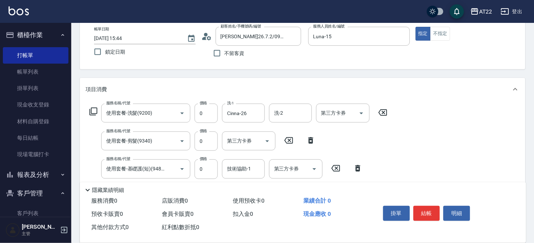
scroll to position [0, 0]
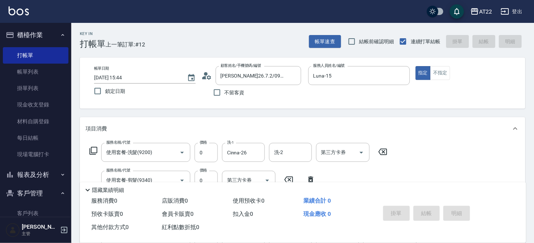
type input "[DATE] 15:45"
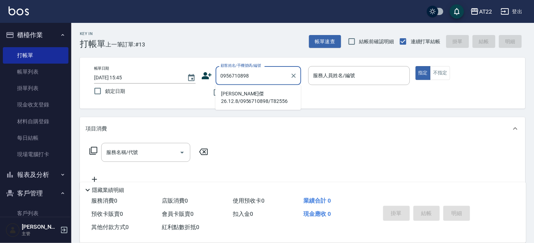
click at [255, 95] on li "[PERSON_NAME]傑26.12.8/0956710898/T82556" at bounding box center [259, 97] width 86 height 19
type input "[PERSON_NAME]傑26.12.8/0956710898/T82556"
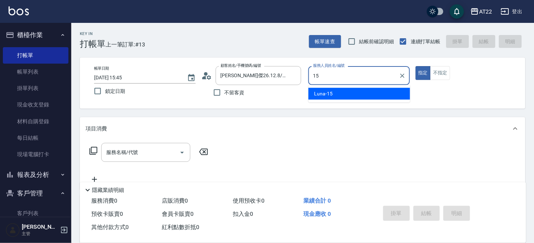
type input "Luna-15"
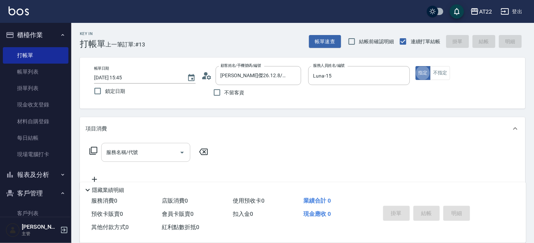
click at [126, 151] on input "服務名稱/代號" at bounding box center [141, 152] width 72 height 12
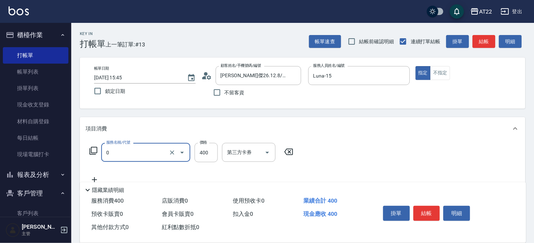
type input "有機洗髮(0)"
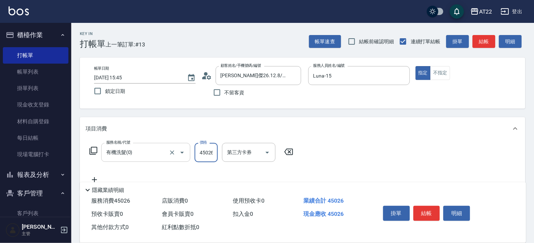
scroll to position [0, 1]
click at [209, 154] on input "45026" at bounding box center [206, 152] width 23 height 19
type input "450"
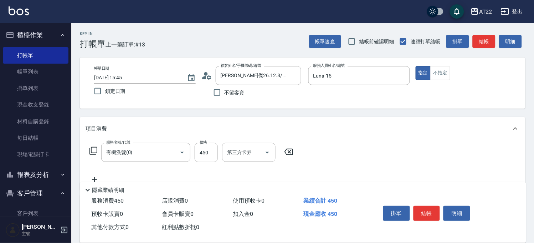
click at [97, 176] on icon at bounding box center [95, 179] width 18 height 9
type input "剪髮(500)"
click at [172, 143] on div at bounding box center [177, 152] width 20 height 19
type input "180"
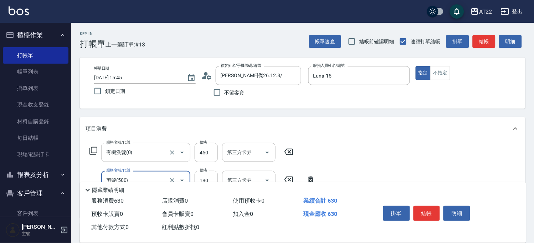
click at [173, 146] on div at bounding box center [177, 152] width 20 height 19
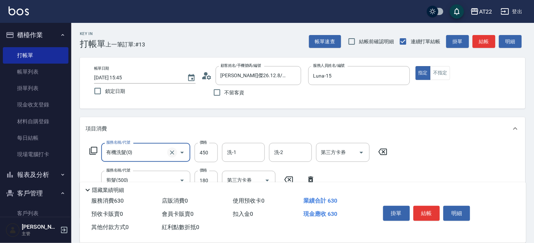
click at [175, 151] on icon "Clear" at bounding box center [172, 152] width 7 height 7
type input "有機洗髮(0)"
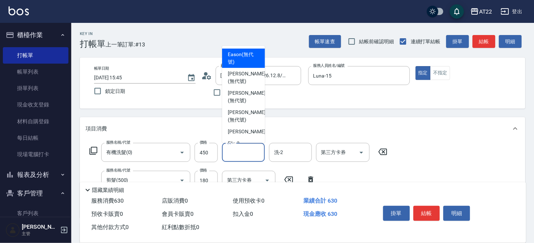
click at [228, 151] on input "洗-1" at bounding box center [243, 152] width 36 height 12
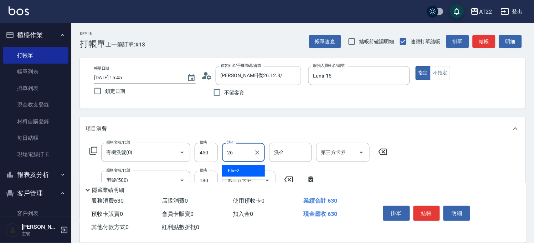
type input "Cinna-26"
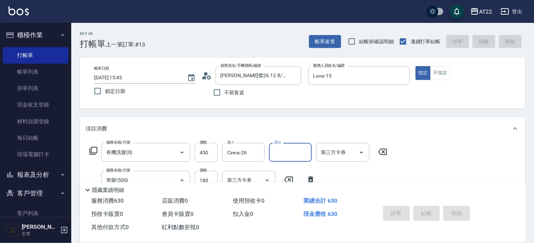
type input "[DATE] 15:47"
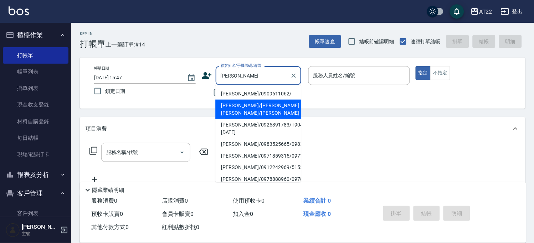
click at [280, 100] on li "[PERSON_NAME]/[PERSON_NAME][PERSON_NAME]/[PERSON_NAME]" at bounding box center [259, 109] width 86 height 19
type input "[PERSON_NAME]/[PERSON_NAME][PERSON_NAME]/[PERSON_NAME]"
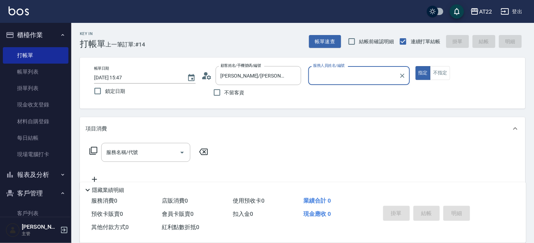
type input "ㄇ"
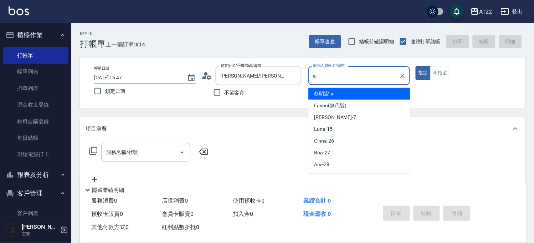
click at [321, 88] on div "[PERSON_NAME]" at bounding box center [360, 94] width 102 height 12
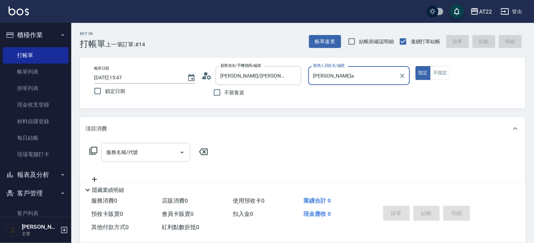
click at [150, 144] on div "服務名稱/代號" at bounding box center [145, 152] width 89 height 19
type input "[PERSON_NAME]a"
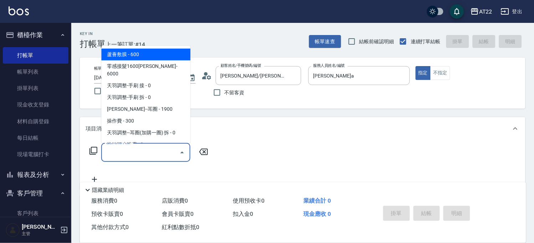
scroll to position [107, 0]
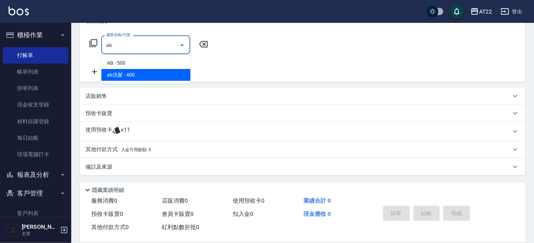
click at [154, 74] on span "ab洗髮 - 400" at bounding box center [145, 75] width 89 height 12
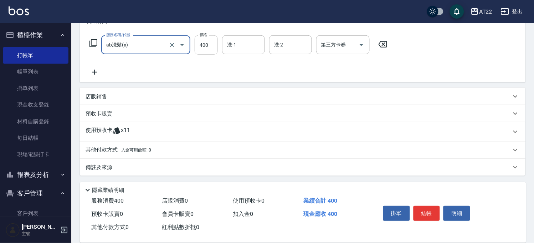
type input "ab洗髮(a)"
click at [211, 49] on input "400" at bounding box center [206, 44] width 23 height 19
type input "0"
click at [127, 127] on span "x11" at bounding box center [125, 131] width 9 height 11
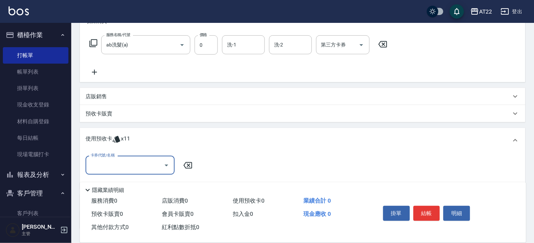
scroll to position [0, 0]
click at [126, 160] on input "卡券代號/名稱" at bounding box center [125, 165] width 72 height 12
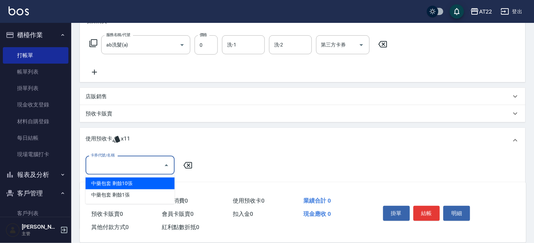
click at [128, 181] on div "中藥包套 剩餘10張" at bounding box center [130, 183] width 89 height 12
type input "中藥包套"
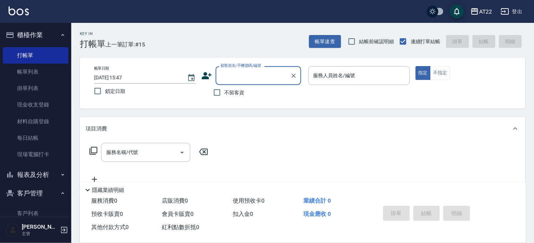
click at [259, 82] on div "顧客姓名/手機號碼/編號" at bounding box center [259, 75] width 86 height 19
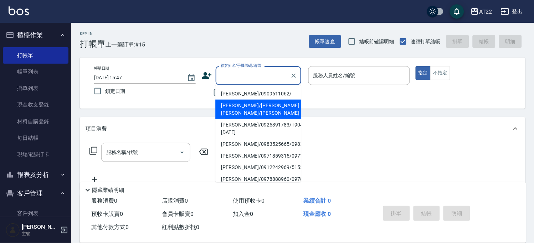
click at [259, 100] on li "[PERSON_NAME]/[PERSON_NAME][PERSON_NAME]/[PERSON_NAME]" at bounding box center [259, 109] width 86 height 19
type input "[PERSON_NAME]/[PERSON_NAME][PERSON_NAME]/[PERSON_NAME]"
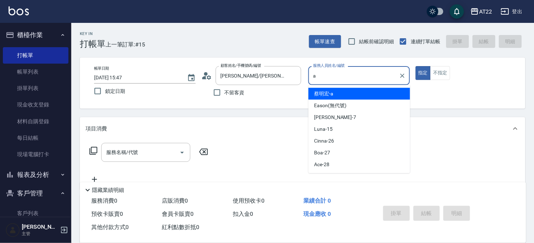
click at [333, 90] on span "[PERSON_NAME]" at bounding box center [324, 93] width 19 height 7
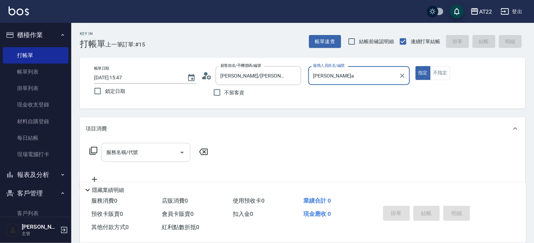
type input "[PERSON_NAME]a"
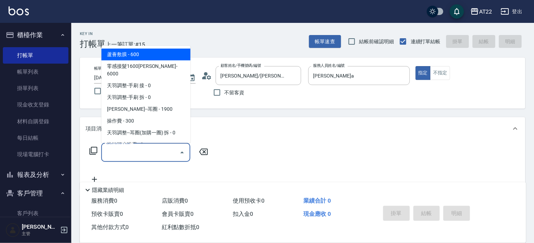
click at [157, 149] on input "服務名稱/代號" at bounding box center [141, 152] width 72 height 12
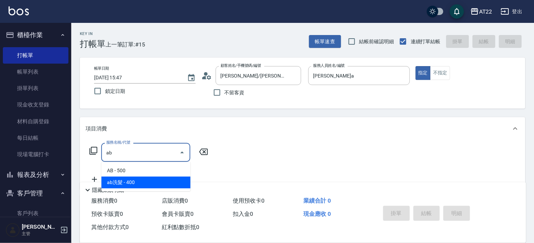
click at [159, 183] on span "ab洗髮 - 400" at bounding box center [145, 182] width 89 height 12
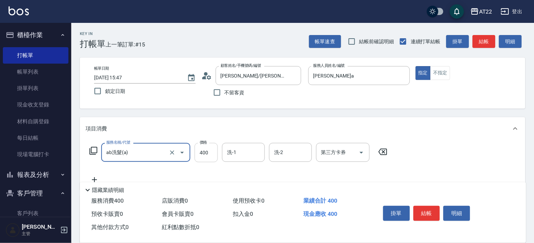
type input "ab洗髮(a)"
click at [218, 151] on input "400" at bounding box center [206, 152] width 23 height 19
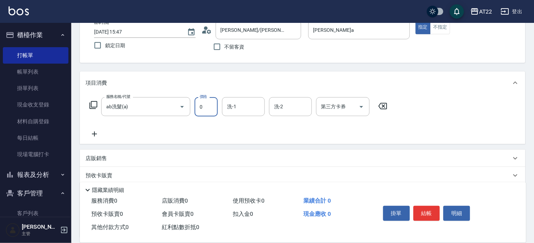
scroll to position [108, 0]
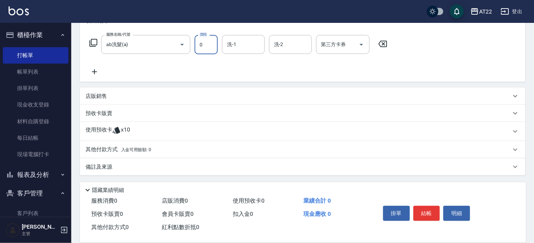
type input "0"
click at [127, 124] on div "使用預收卡 x10" at bounding box center [303, 131] width 446 height 19
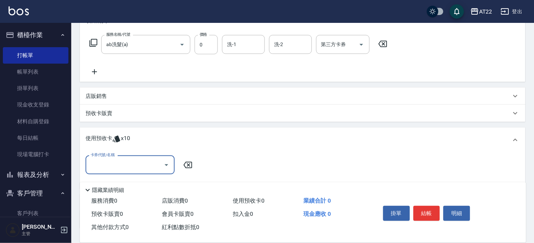
scroll to position [0, 0]
click at [124, 163] on input "卡券代號/名稱" at bounding box center [125, 164] width 72 height 12
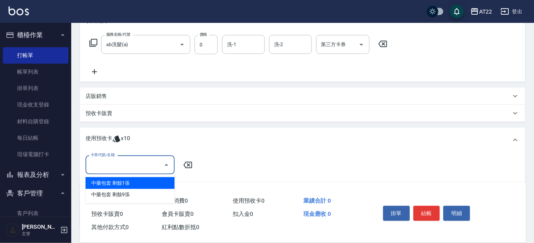
click at [122, 178] on div "中藥包套 剩餘1張" at bounding box center [130, 183] width 89 height 12
type input "中藥包套"
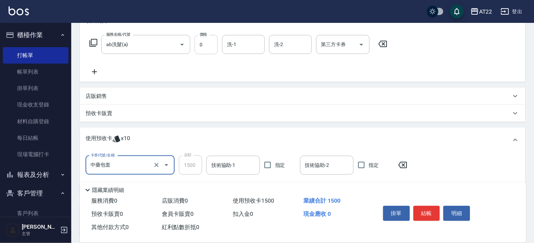
click at [197, 47] on input "0" at bounding box center [206, 44] width 23 height 19
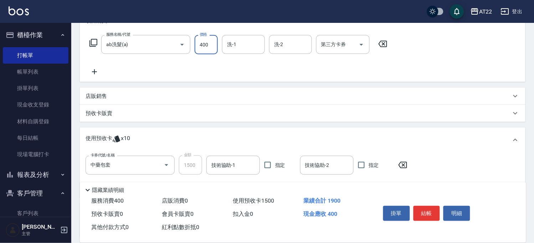
type input "400"
click at [98, 69] on icon at bounding box center [95, 71] width 18 height 9
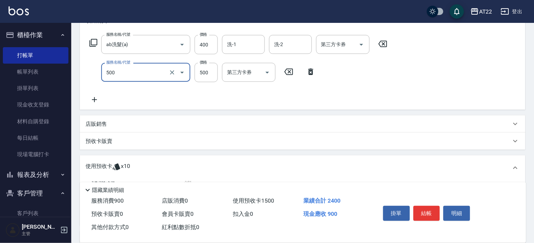
type input "剪髮(500)"
type input "200"
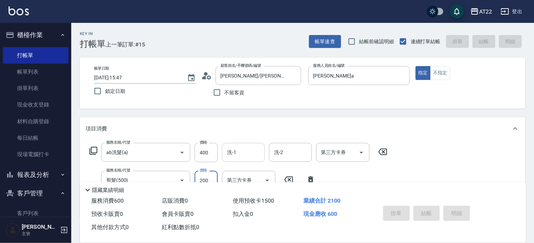
type input "[DATE] 15:48"
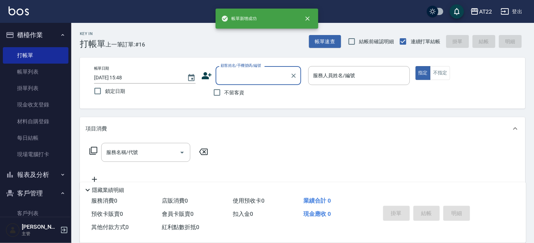
click at [231, 89] on span "不留客資" at bounding box center [235, 92] width 20 height 7
click at [225, 89] on input "不留客資" at bounding box center [217, 92] width 15 height 15
checkbox input "true"
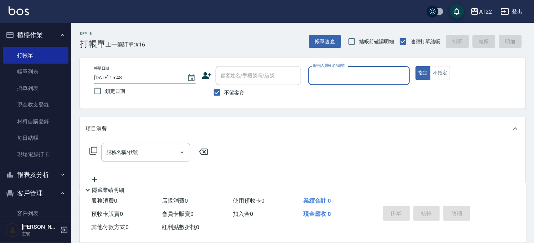
click at [336, 81] on div "服務人員姓名/編號" at bounding box center [360, 75] width 102 height 19
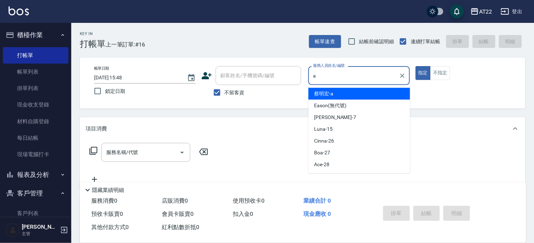
click at [341, 94] on div "[PERSON_NAME]" at bounding box center [360, 94] width 102 height 12
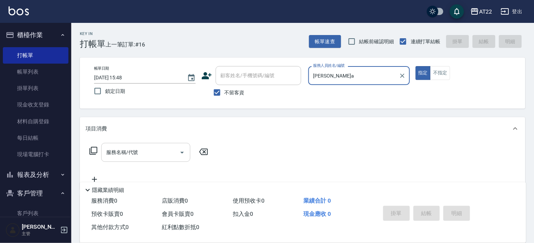
type input "[PERSON_NAME]a"
click at [151, 150] on input "服務名稱/代號" at bounding box center [141, 152] width 72 height 12
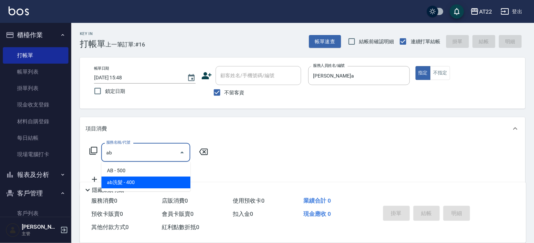
click at [145, 185] on span "ab洗髮 - 400" at bounding box center [145, 182] width 89 height 12
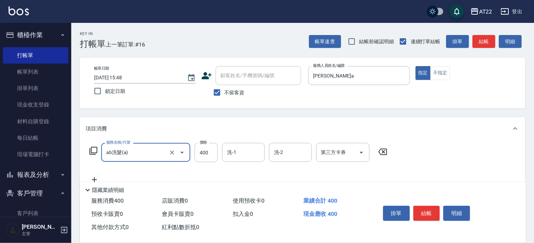
type input "ab洗髮(a)"
click at [94, 176] on icon at bounding box center [95, 179] width 18 height 9
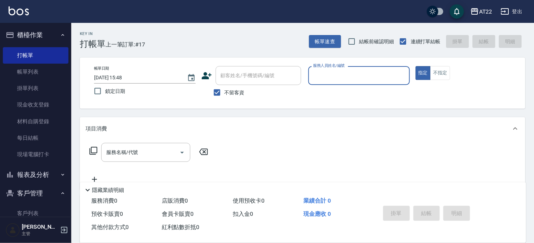
click at [323, 77] on input "服務人員姓名/編號" at bounding box center [359, 75] width 95 height 12
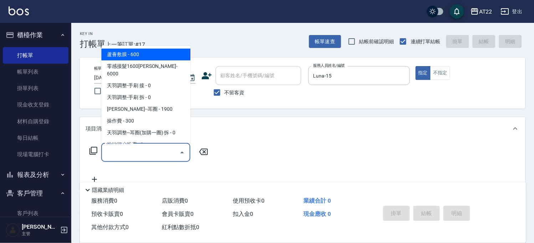
click at [118, 147] on div "服務名稱/代號 服務名稱/代號" at bounding box center [145, 152] width 89 height 19
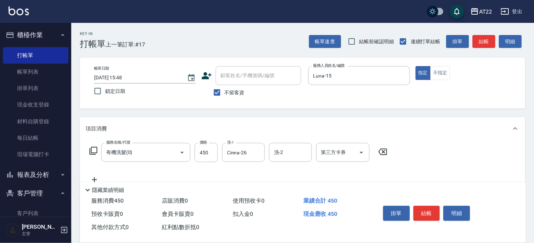
click at [98, 175] on icon at bounding box center [95, 179] width 18 height 9
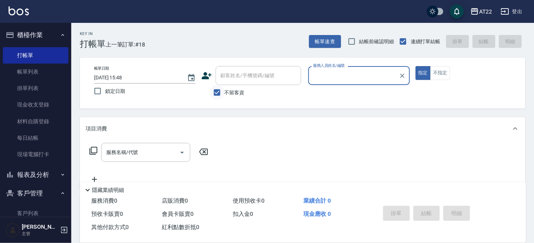
click at [222, 95] on input "不留客資" at bounding box center [217, 92] width 15 height 15
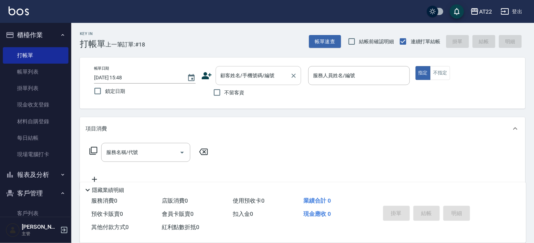
click at [252, 85] on div "顧客姓名/手機號碼/編號" at bounding box center [259, 75] width 86 height 19
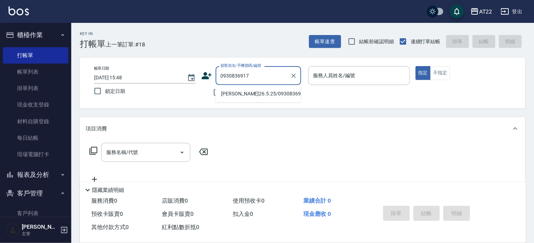
click at [279, 99] on li "[PERSON_NAME]26.5.25/0930836917/V81779" at bounding box center [259, 94] width 86 height 12
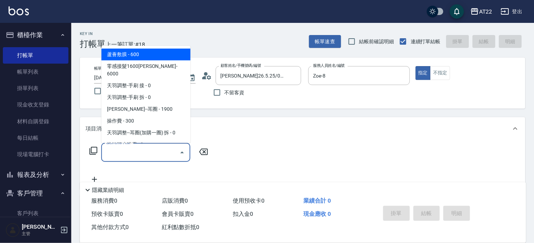
click at [146, 147] on input "服務名稱/代號" at bounding box center [141, 152] width 72 height 12
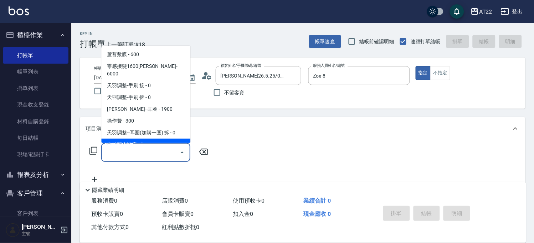
paste input "使用"
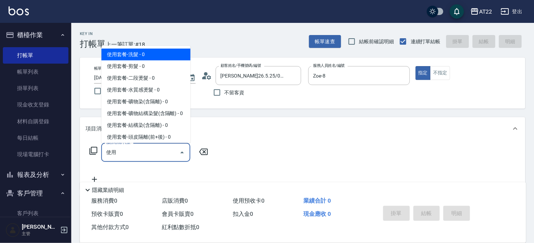
click at [131, 56] on span "使用套餐-洗髮 - 0" at bounding box center [145, 55] width 89 height 12
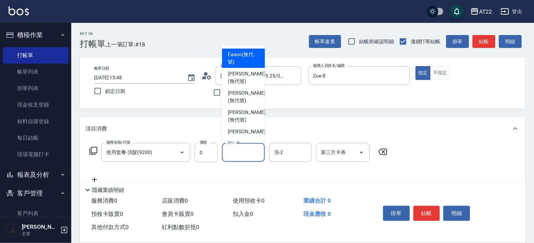
click at [238, 151] on input "洗-1" at bounding box center [243, 152] width 36 height 12
click at [98, 174] on div "服務名稱/代號 使用套餐-洗髮(9200) 服務名稱/代號 價格 0 價格 洗-1 洗-1 洗-2 洗-2 第三方卡券 第三方卡券" at bounding box center [239, 163] width 306 height 41
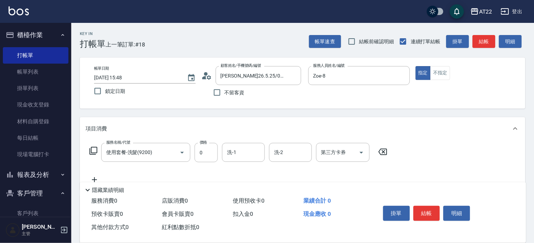
click at [98, 177] on icon at bounding box center [95, 179] width 18 height 9
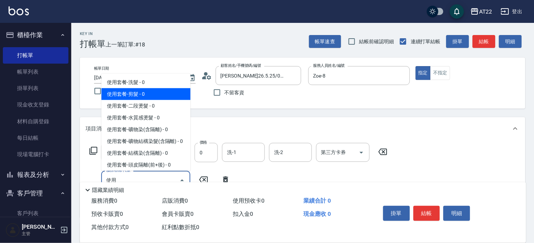
click at [148, 93] on span "使用套餐-剪髮 - 0" at bounding box center [145, 94] width 89 height 12
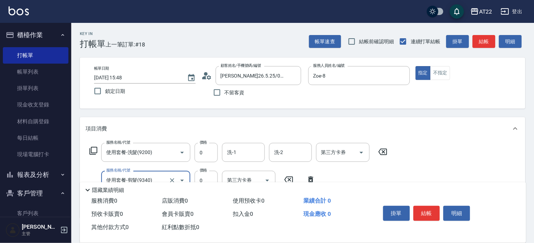
scroll to position [40, 0]
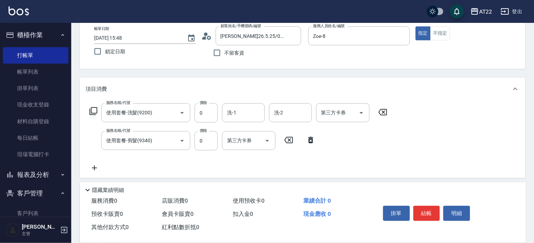
click at [98, 169] on icon at bounding box center [95, 167] width 18 height 9
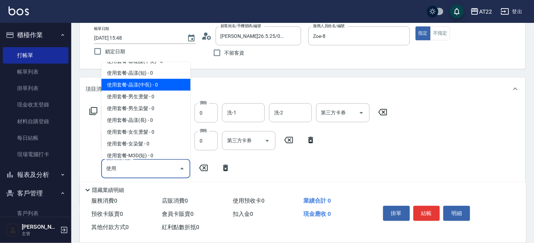
scroll to position [212, 0]
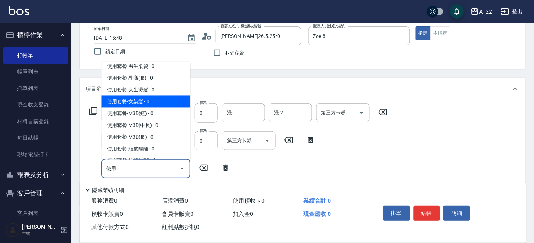
click at [161, 107] on span "使用套餐-女染髮 - 0" at bounding box center [145, 102] width 89 height 12
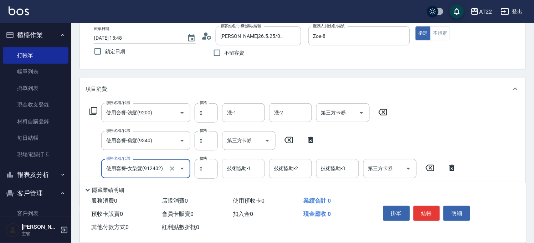
click at [229, 169] on input "技術協助-1" at bounding box center [243, 168] width 36 height 12
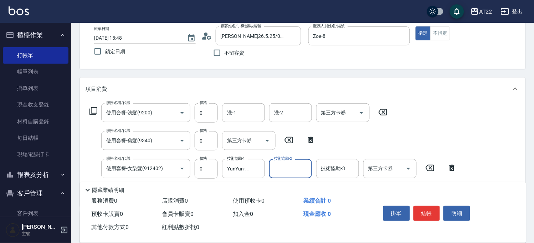
scroll to position [79, 0]
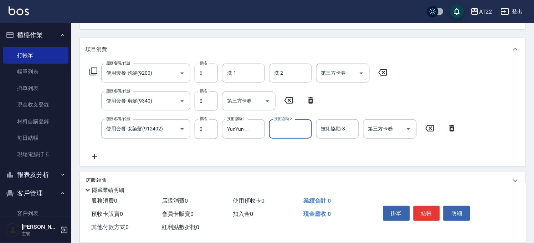
click at [91, 158] on icon at bounding box center [95, 156] width 18 height 9
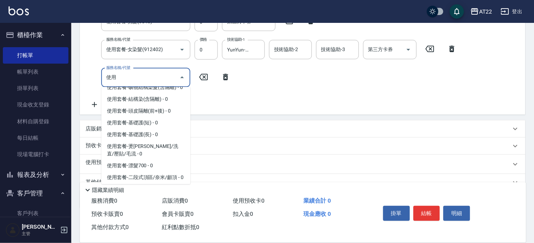
scroll to position [54, 0]
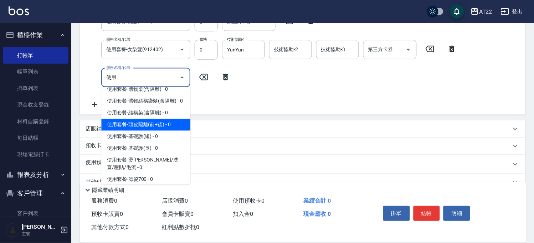
click at [156, 131] on span "使用套餐-頭皮隔離(前+後) - 0" at bounding box center [145, 125] width 89 height 12
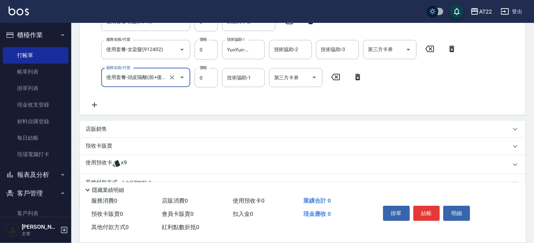
click at [91, 103] on icon at bounding box center [95, 105] width 18 height 9
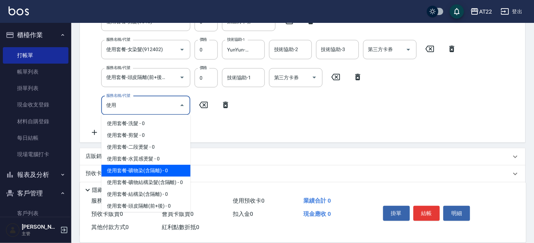
click at [166, 172] on span "使用套餐-礦物染(含隔離) - 0" at bounding box center [145, 171] width 89 height 12
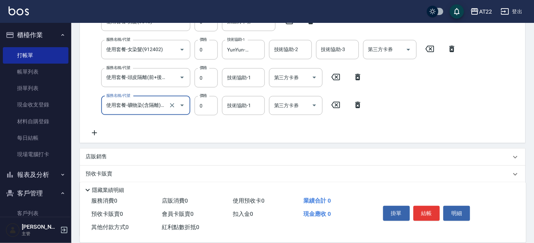
click at [96, 131] on icon at bounding box center [95, 132] width 18 height 9
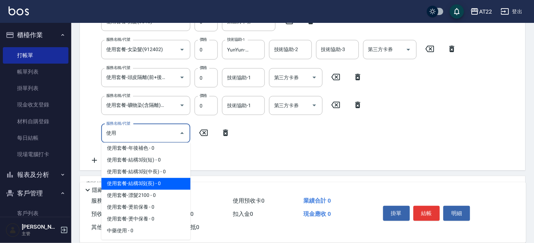
scroll to position [331, 0]
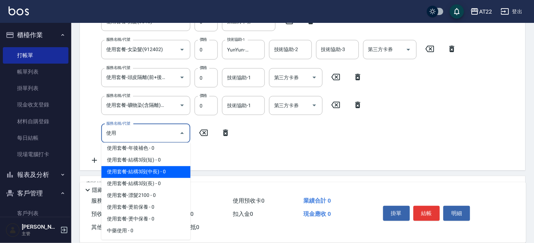
click at [165, 174] on span "使用套餐-結構3段(中長) - 0" at bounding box center [145, 172] width 89 height 12
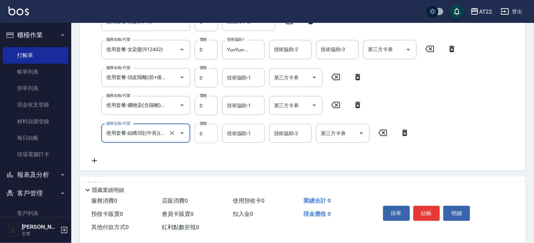
click at [216, 136] on div "服務名稱/代號 使用套餐-洗髮(9200) 服務名稱/代號 價格 0 價格 洗-1 洗-1 洗-2 洗-2 第三方卡券 第三方卡券 服務名稱/代號 使用套餐-…" at bounding box center [274, 74] width 376 height 181
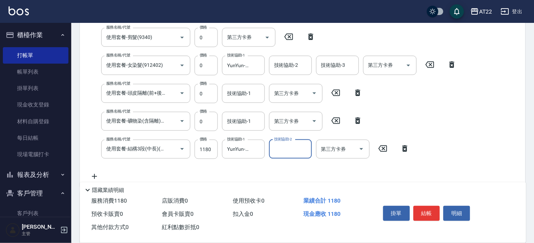
click at [95, 173] on icon at bounding box center [95, 176] width 18 height 9
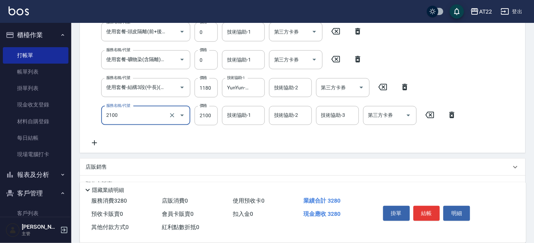
scroll to position [222, 0]
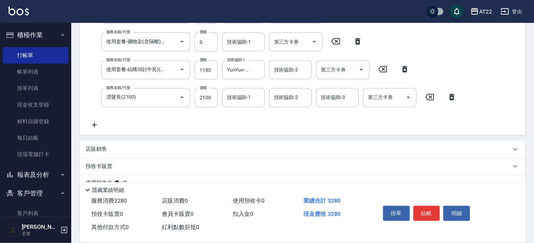
click at [100, 126] on icon at bounding box center [95, 125] width 18 height 9
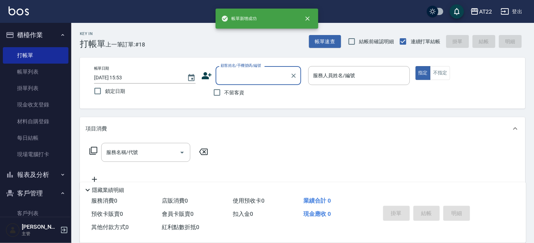
scroll to position [0, 0]
